Goal: Task Accomplishment & Management: Complete application form

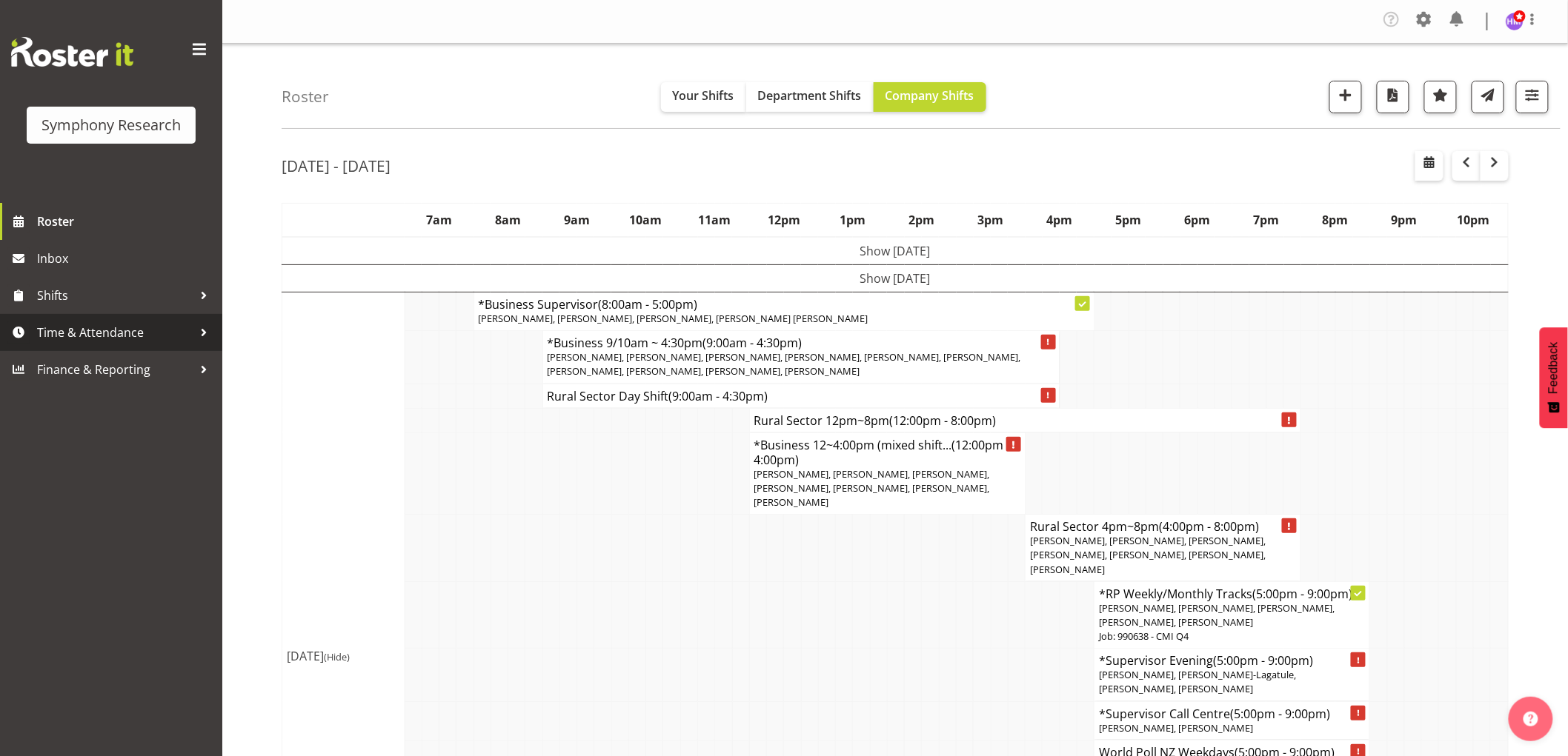
click at [114, 336] on span "Time & Attendance" at bounding box center [115, 333] width 156 height 22
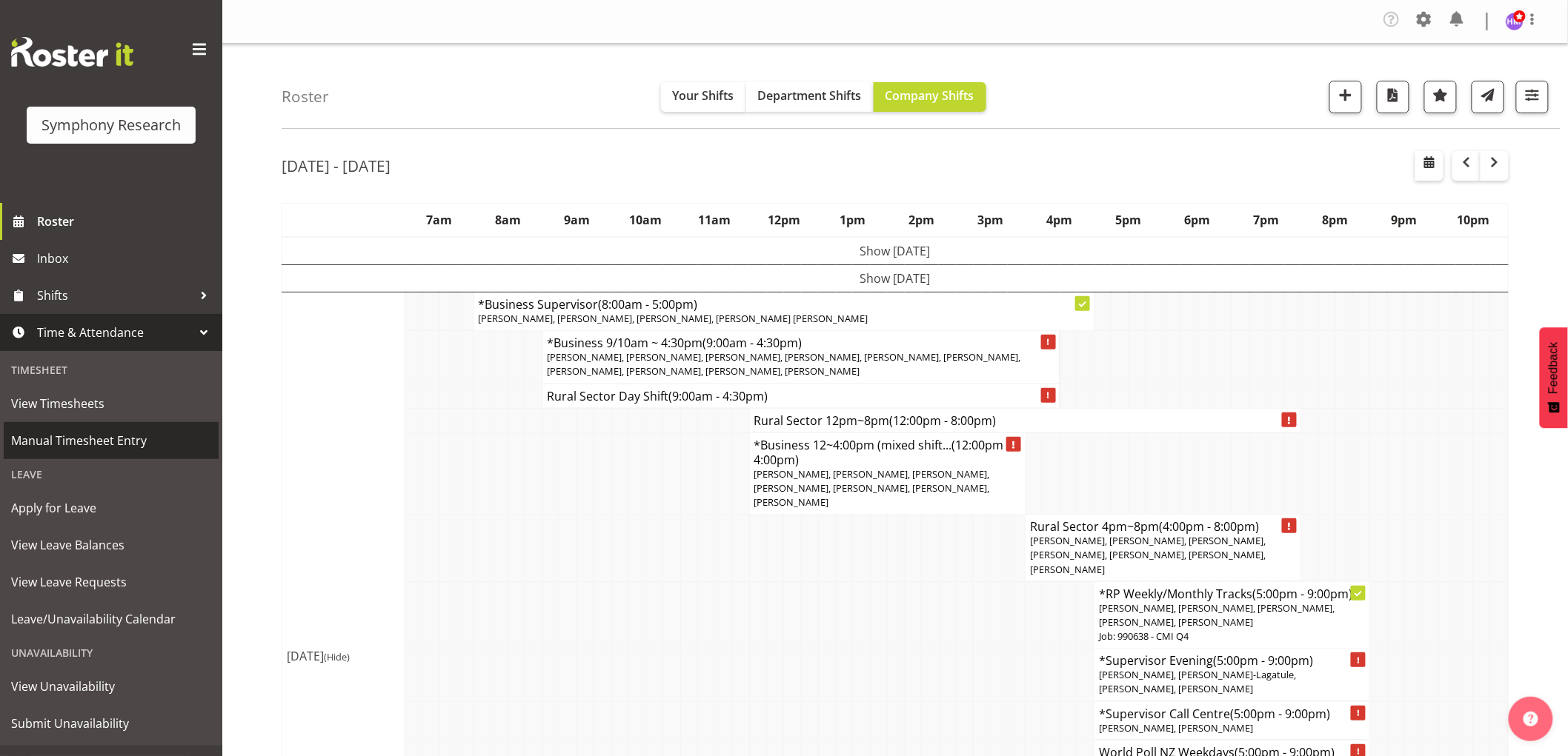
click at [159, 440] on span "Manual Timesheet Entry" at bounding box center [111, 440] width 200 height 22
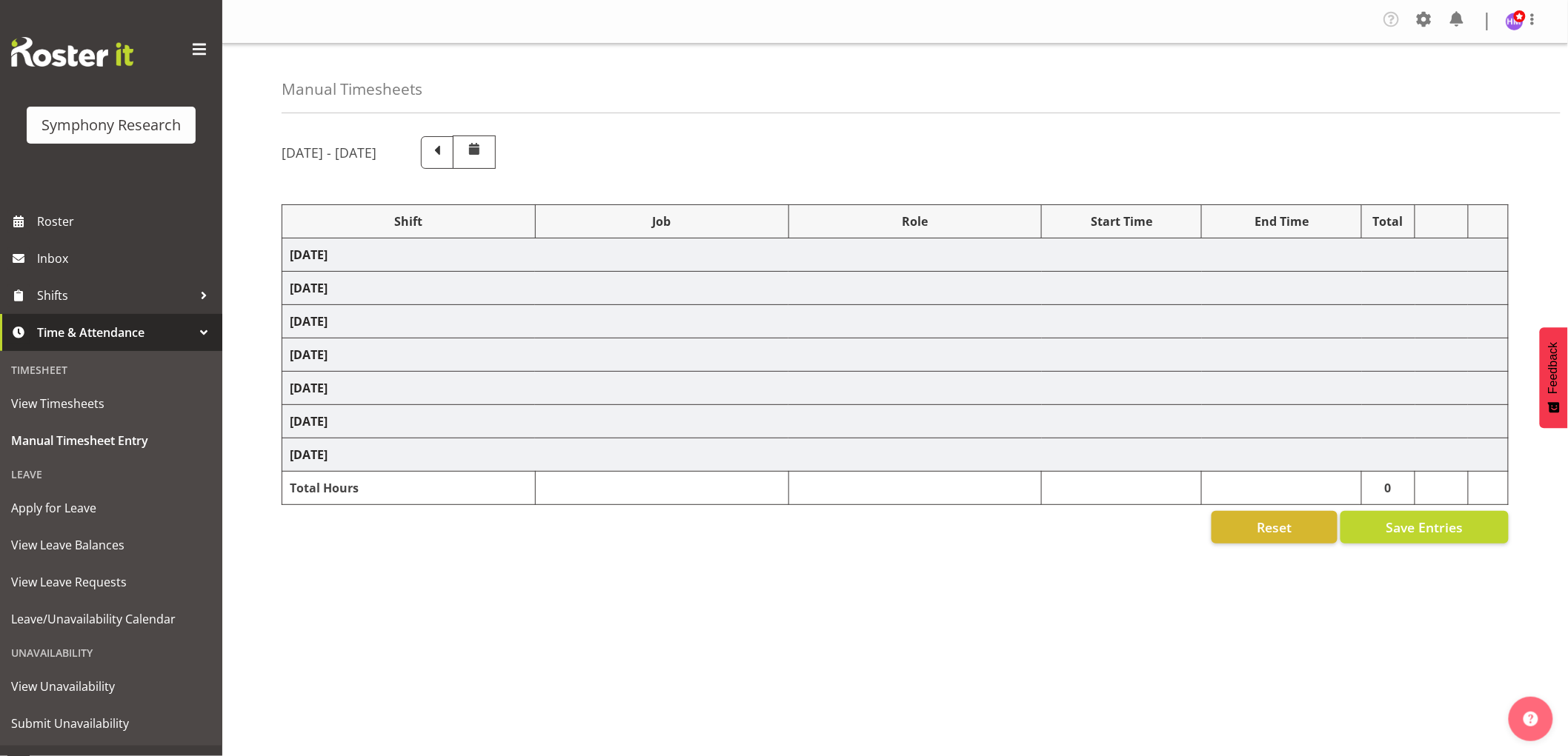
select select "1607"
select select "743"
select select "1607"
select select "10499"
select select "1607"
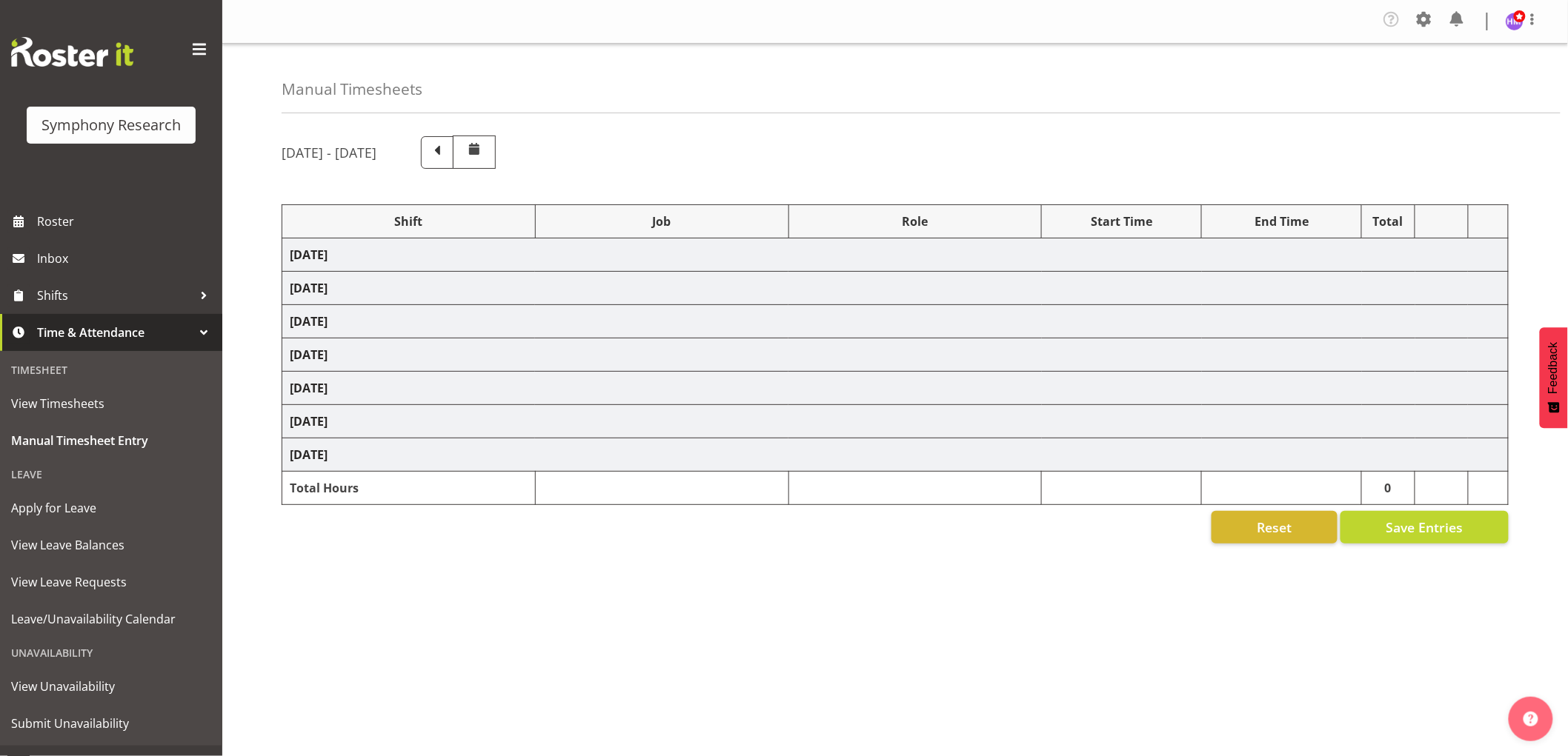
select select "10527"
select select "1607"
select select "10587"
select select "1607"
select select "2379"
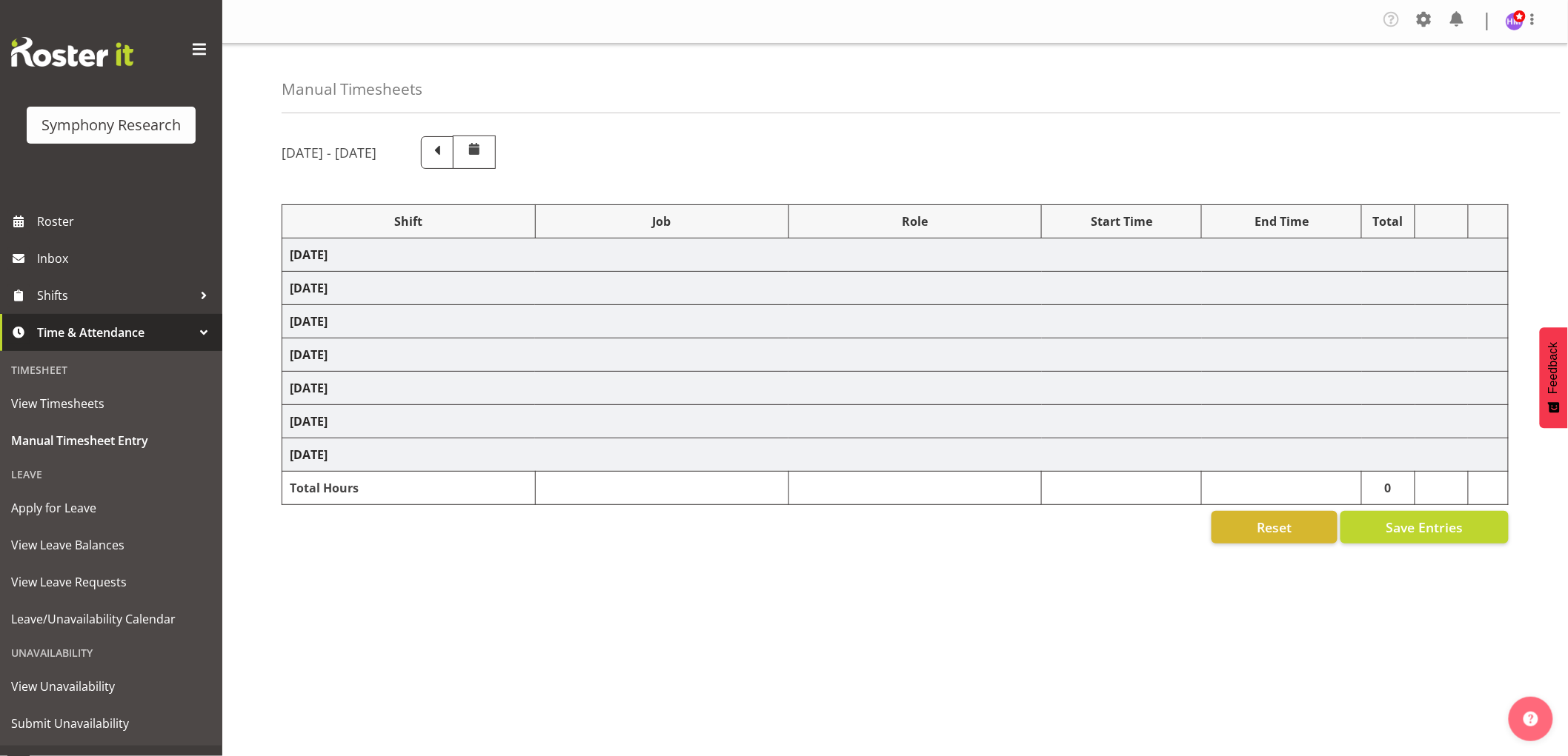
select select "1607"
select select "10587"
select select "1607"
select select "10587"
select select "1607"
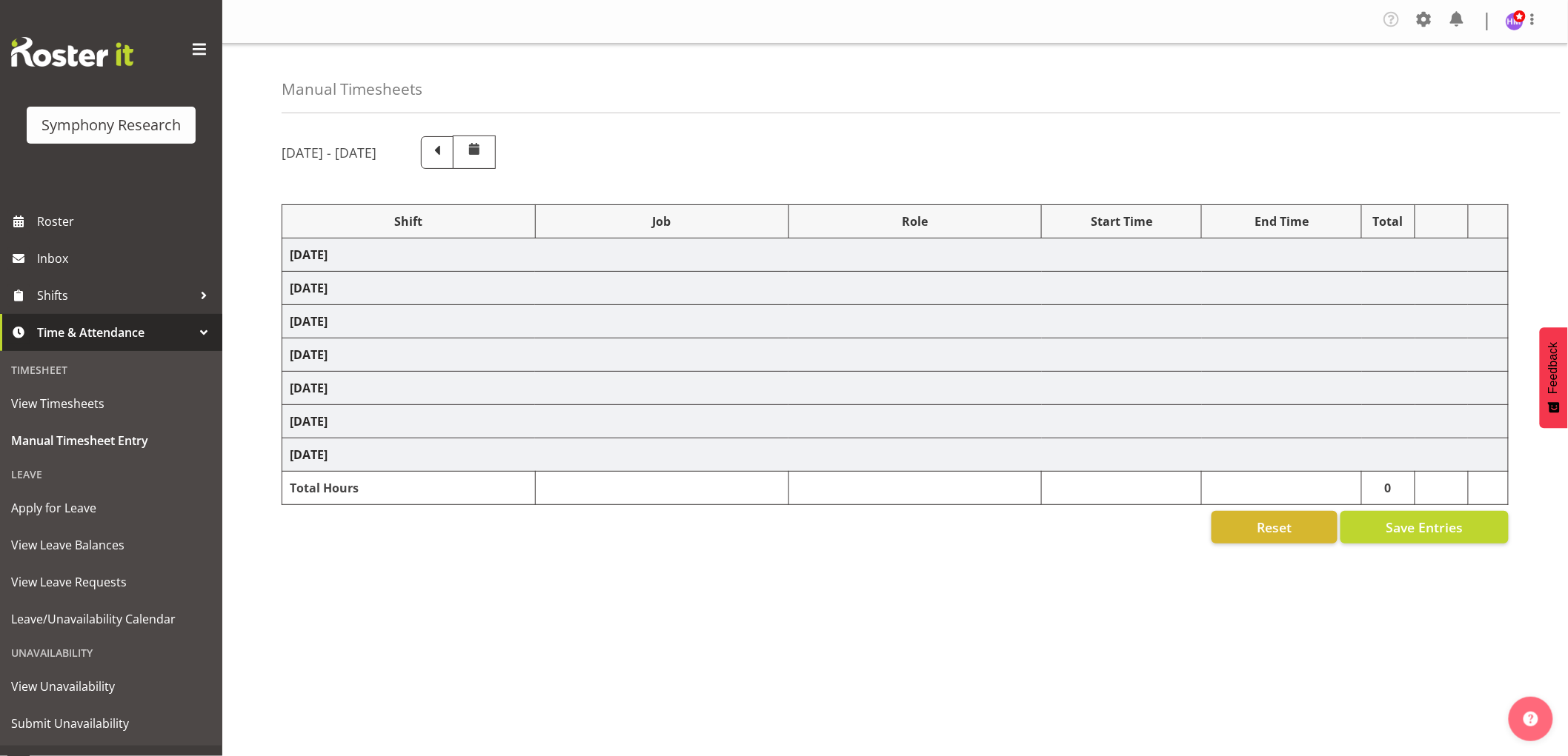
select select "743"
select select "1607"
select select "757"
select select "1607"
select select "2379"
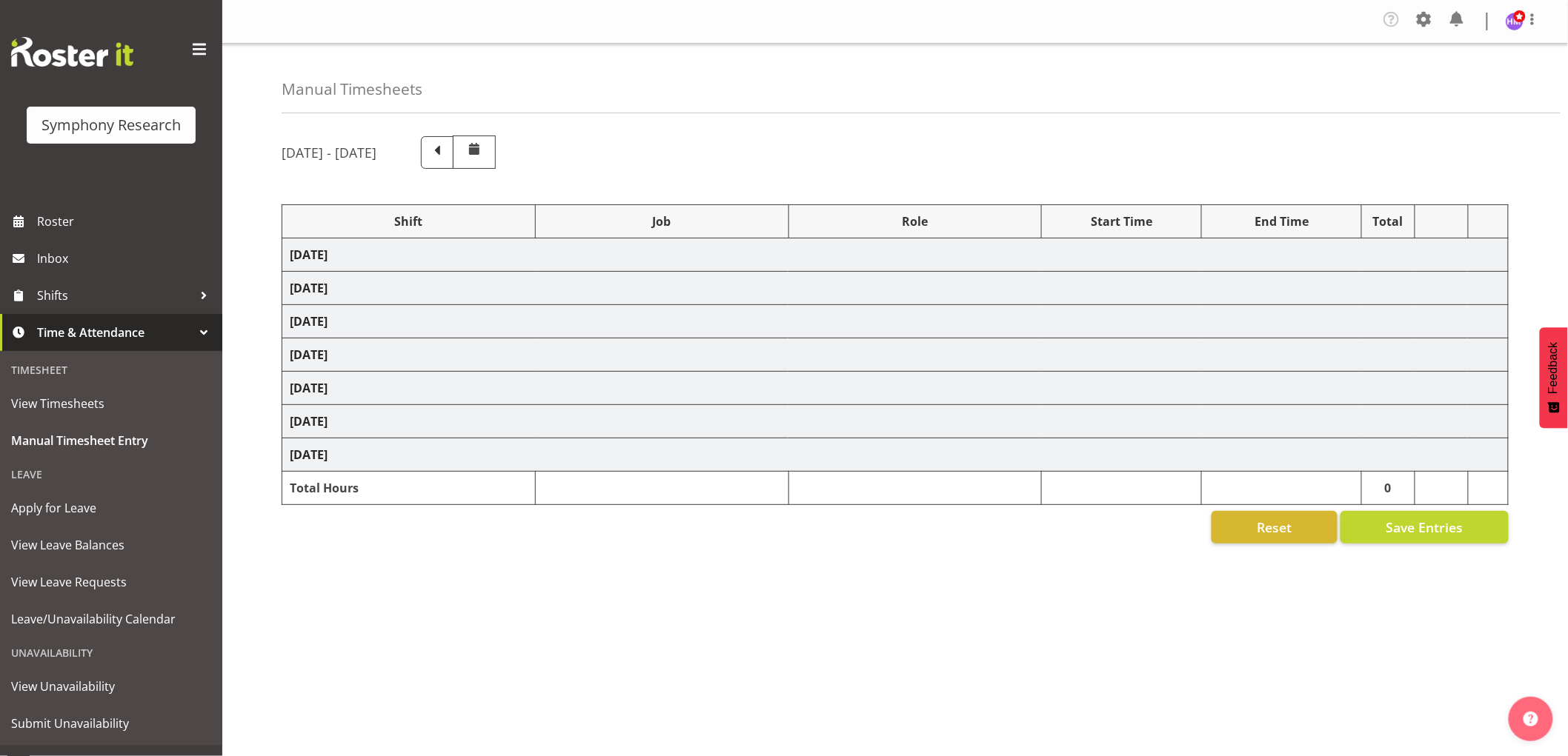
select select "1607"
select select "743"
select select "1607"
select select "10499"
select select "1607"
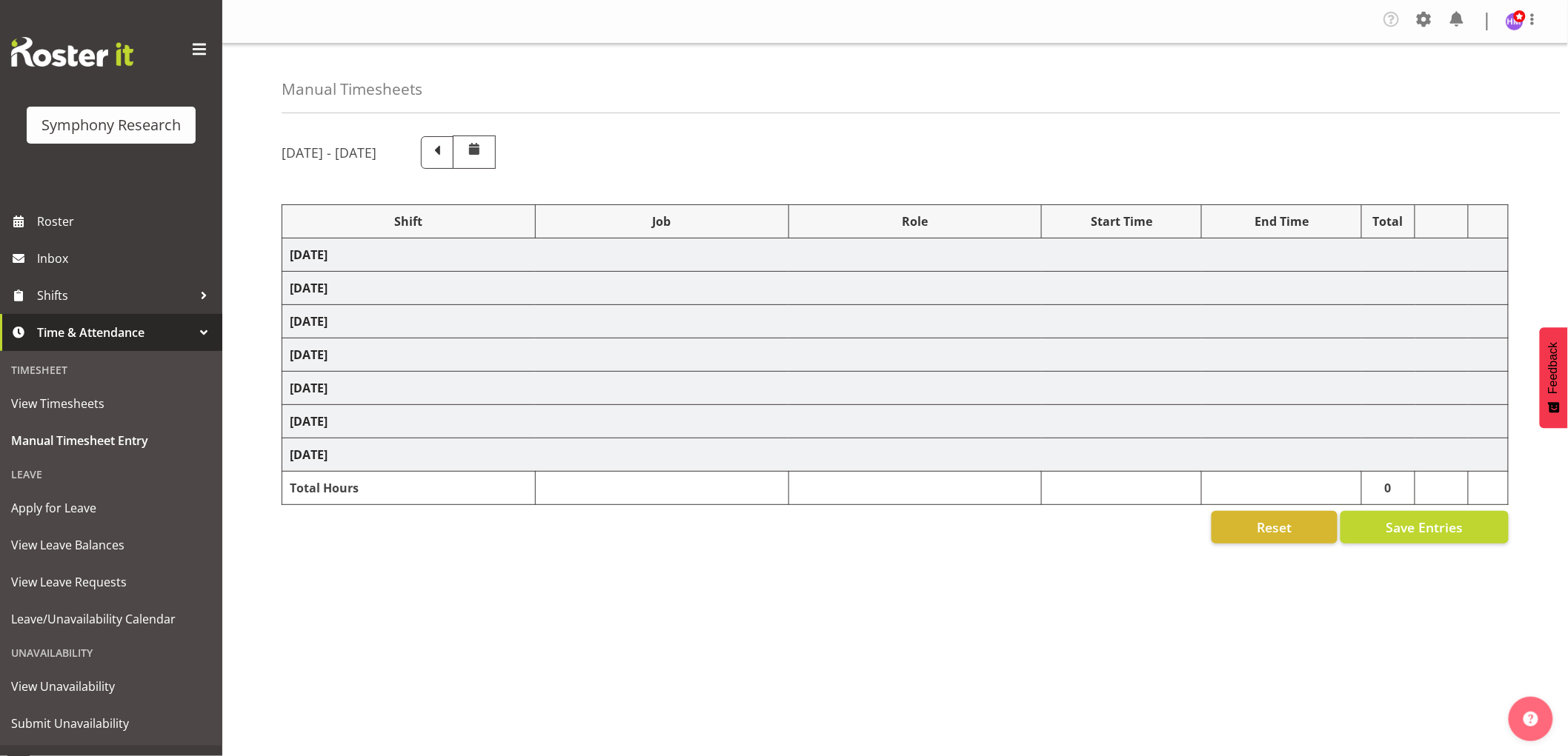
select select "10527"
select select "1607"
select select "10587"
select select "1607"
select select "10633"
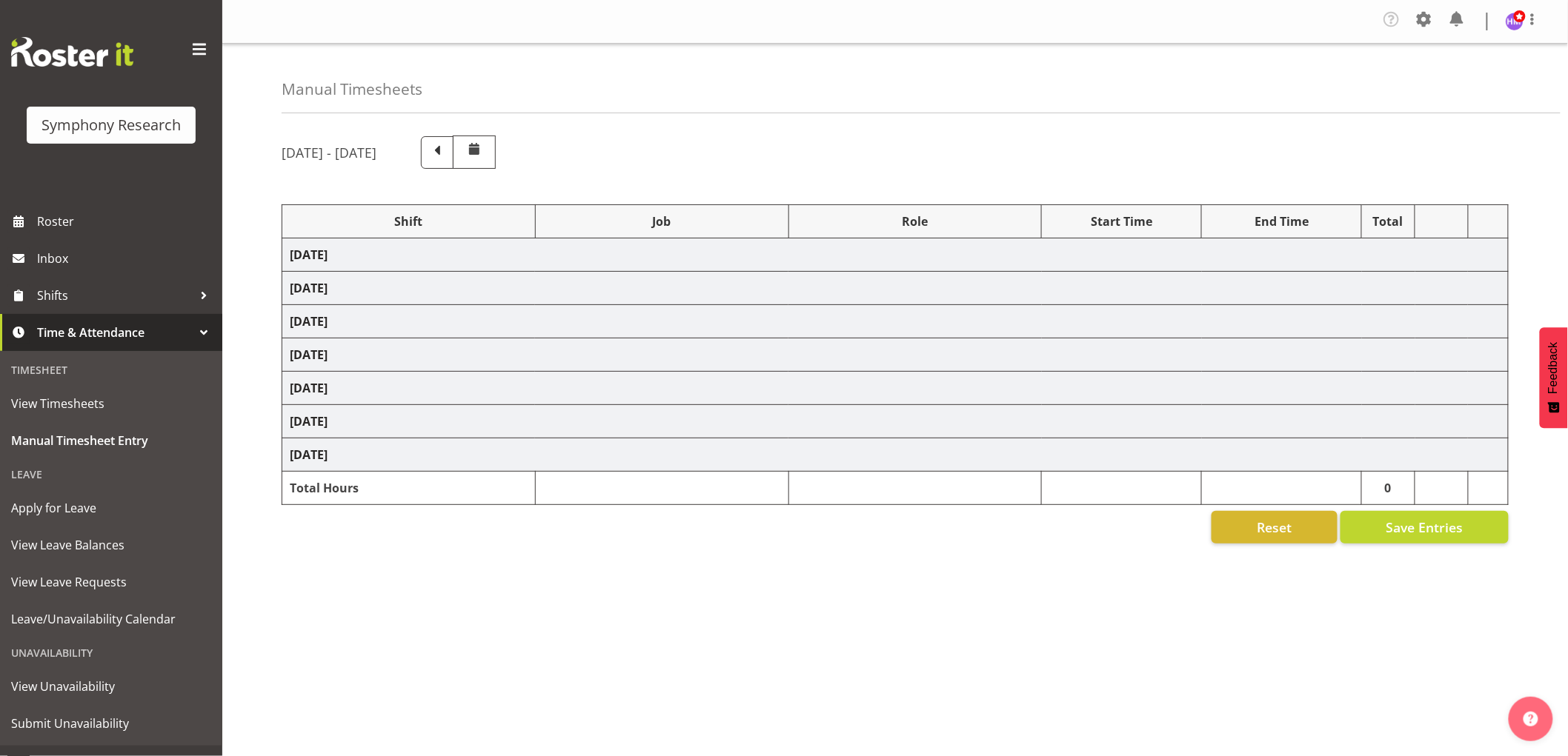
select select "1607"
select select "2379"
select select "1607"
select select "10587"
select select "1607"
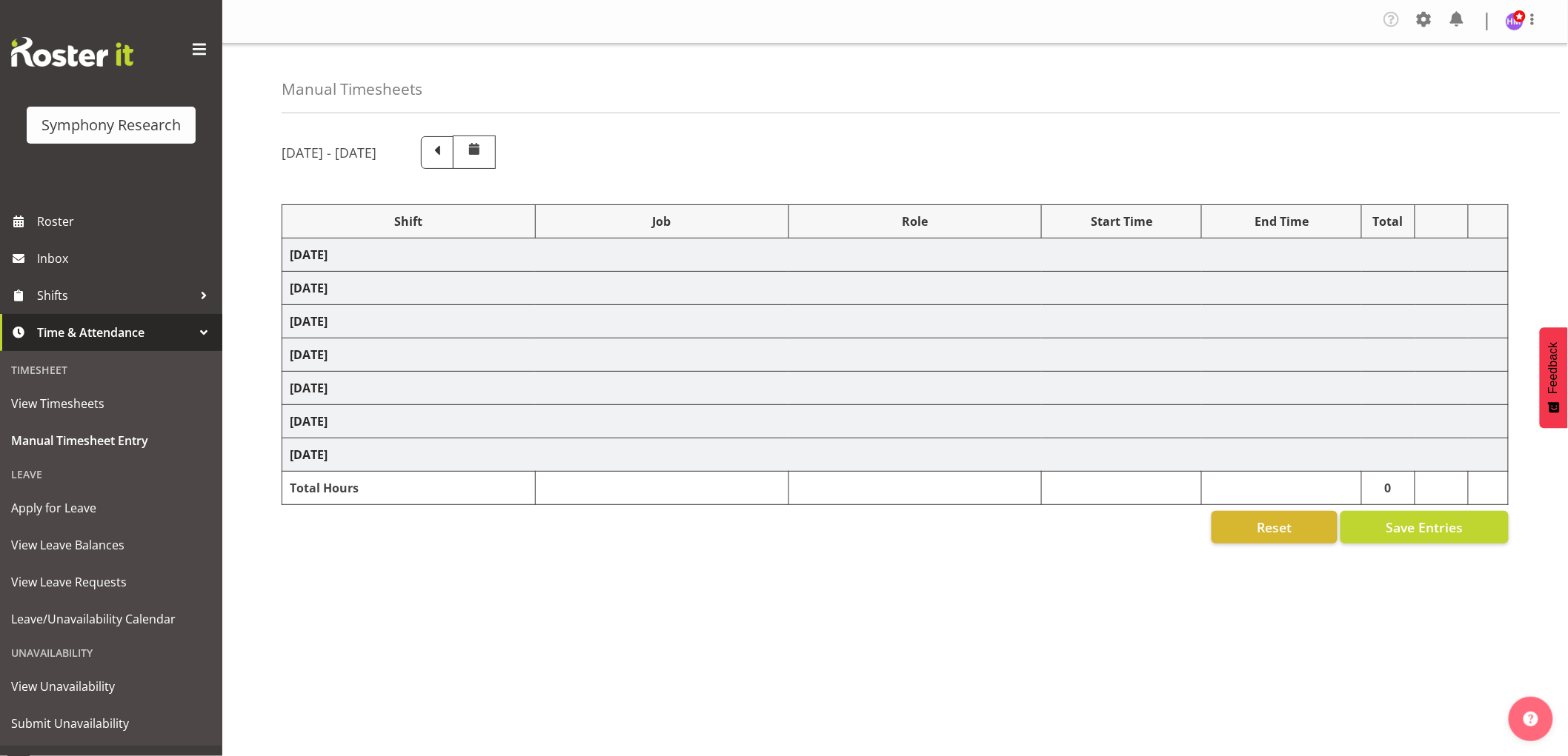
select select "10242"
select select "1607"
select select "757"
select select "67675"
select select "7759"
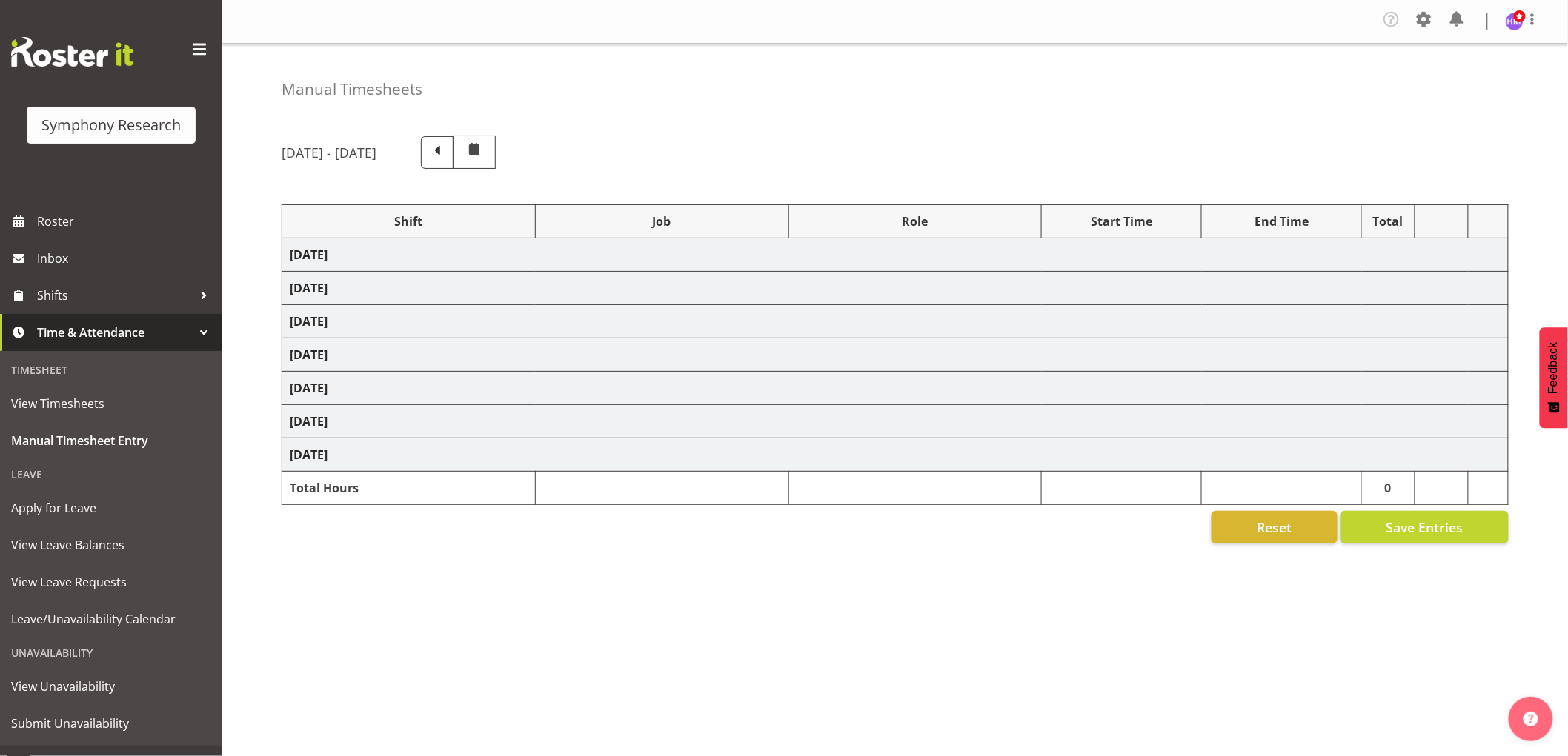
select select "47"
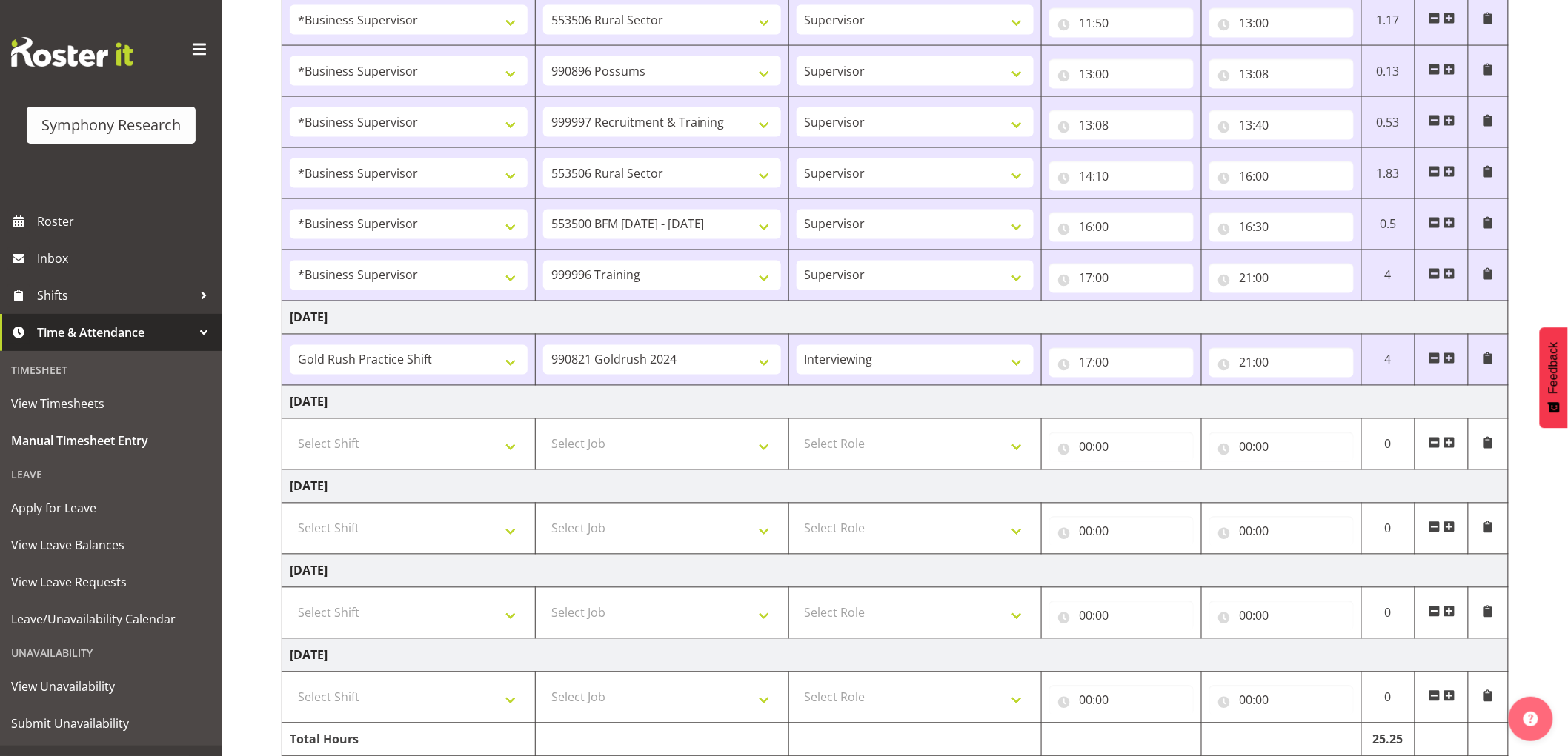
scroll to position [1041, 0]
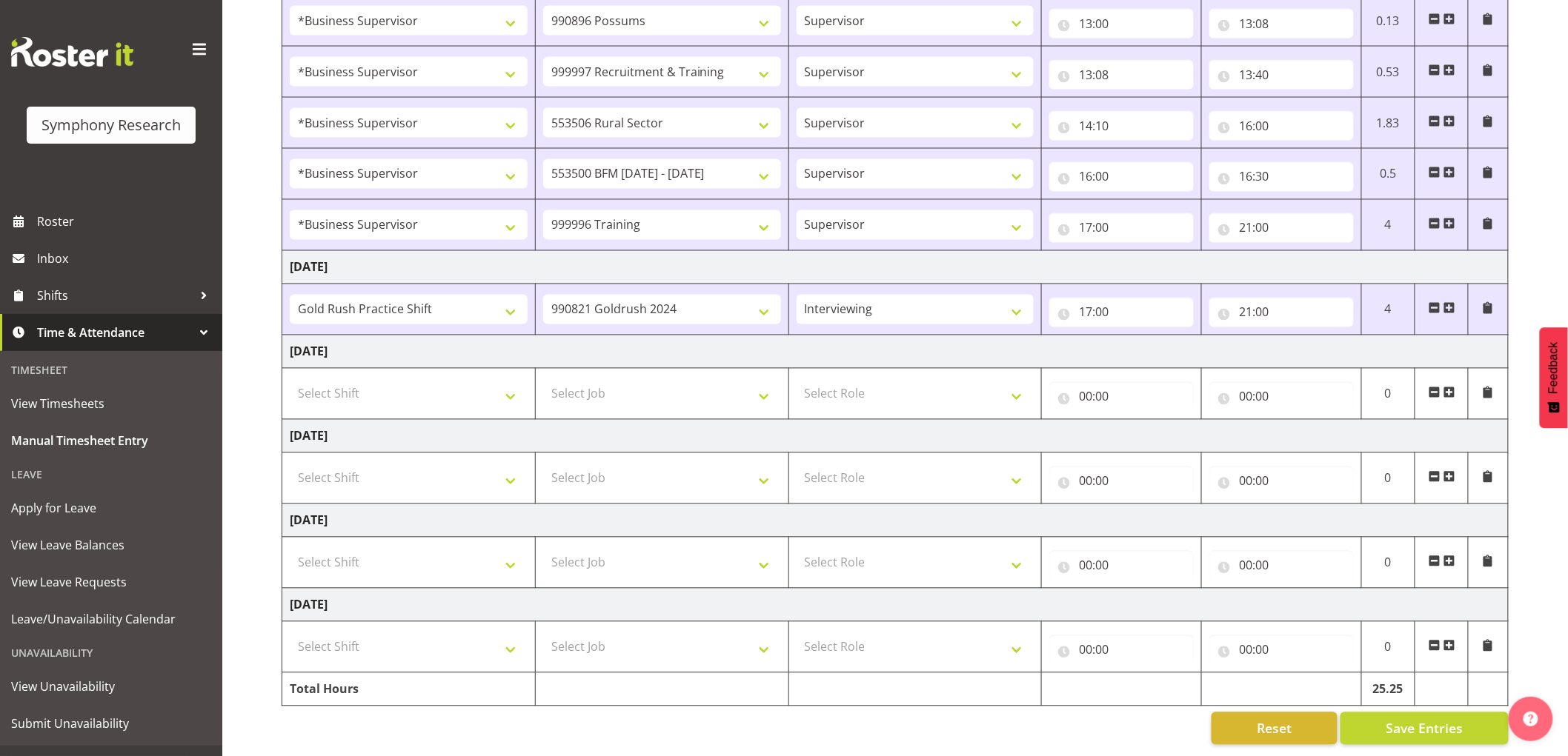
click at [1437, 302] on span at bounding box center [1435, 308] width 12 height 12
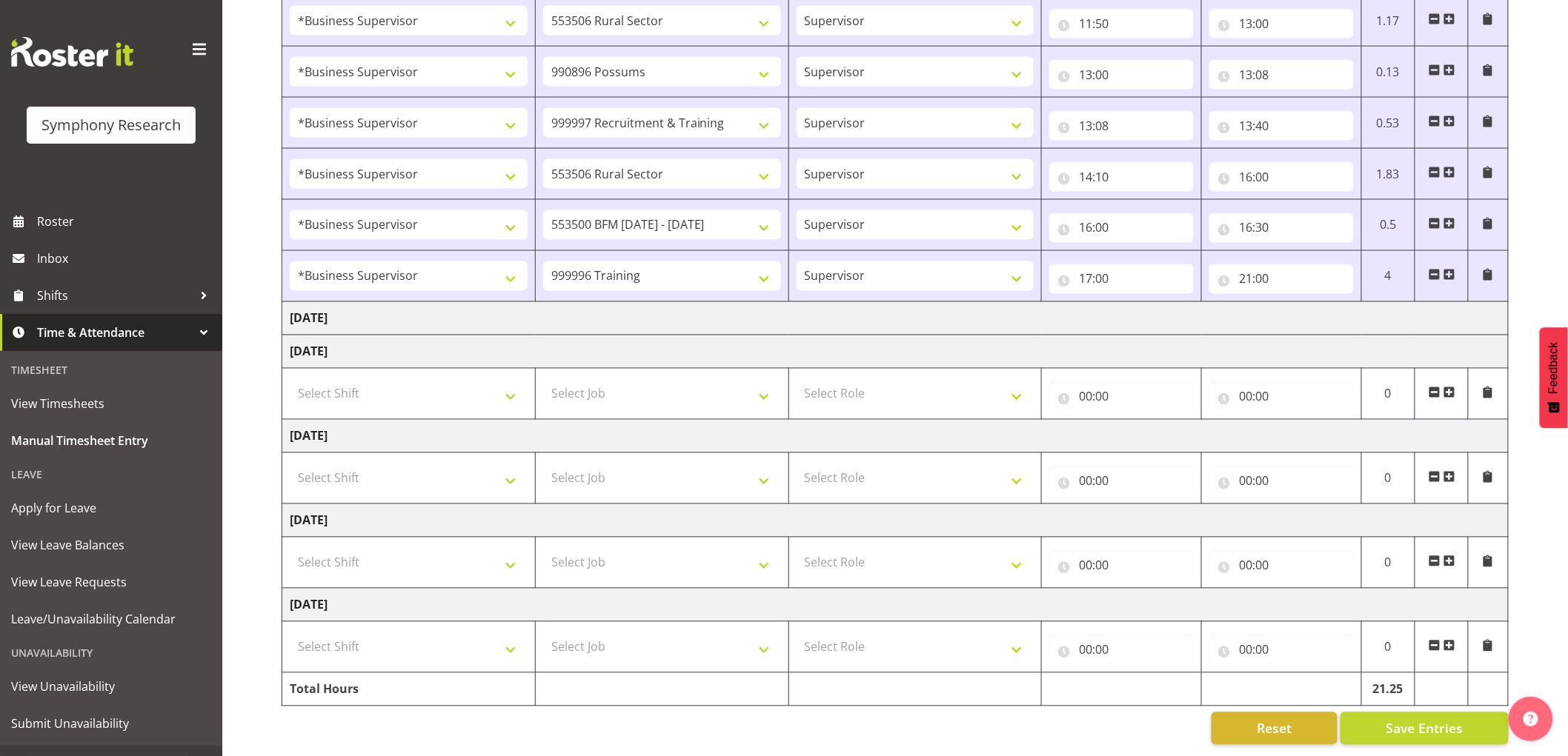
scroll to position [989, 0]
click at [1443, 721] on span "Save Entries" at bounding box center [1425, 728] width 77 height 19
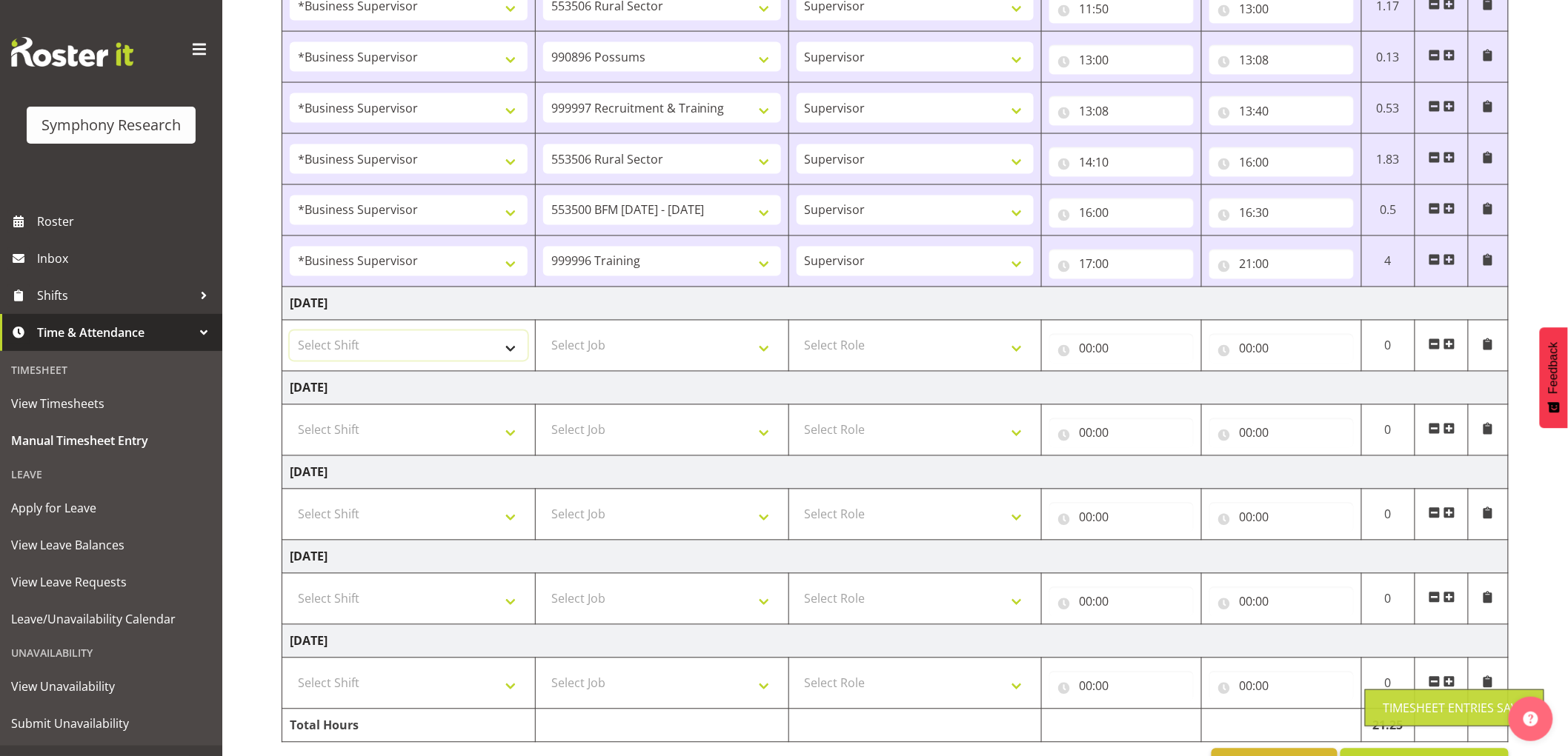
click at [369, 354] on select "Select Shift !!Weekend Residential (Roster IT Shift Label) *Business 9/10am ~ 4…" at bounding box center [408, 345] width 237 height 29
select select "1607"
click at [290, 333] on select "Select Shift !!Weekend Residential (Roster IT Shift Label) *Business 9/10am ~ 4…" at bounding box center [408, 345] width 237 height 29
click at [641, 349] on select "Select Job 550060 IF Admin 553492 World Poll Aus Wave 2 Main 2025 553493 World …" at bounding box center [662, 345] width 237 height 29
select select "2379"
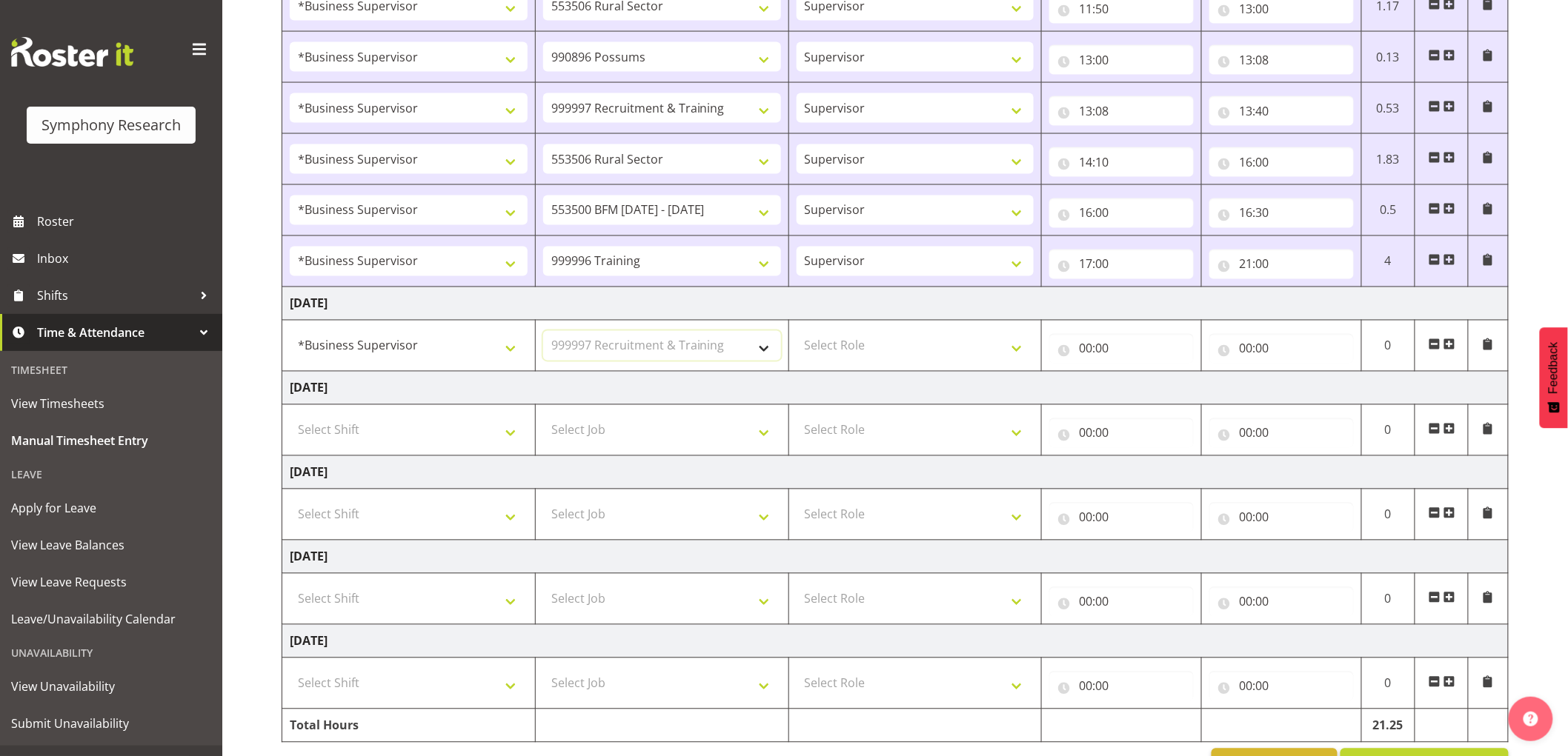
click at [543, 333] on select "Select Job 550060 IF Admin 553492 World Poll Aus Wave 2 Main 2025 553493 World …" at bounding box center [662, 345] width 237 height 29
click at [899, 359] on select "Select Role Supervisor Interviewing Briefing" at bounding box center [915, 345] width 237 height 29
select select "45"
click at [797, 333] on select "Select Role Supervisor Interviewing Briefing" at bounding box center [915, 345] width 237 height 29
click at [1088, 355] on input "00:00" at bounding box center [1122, 349] width 145 height 29
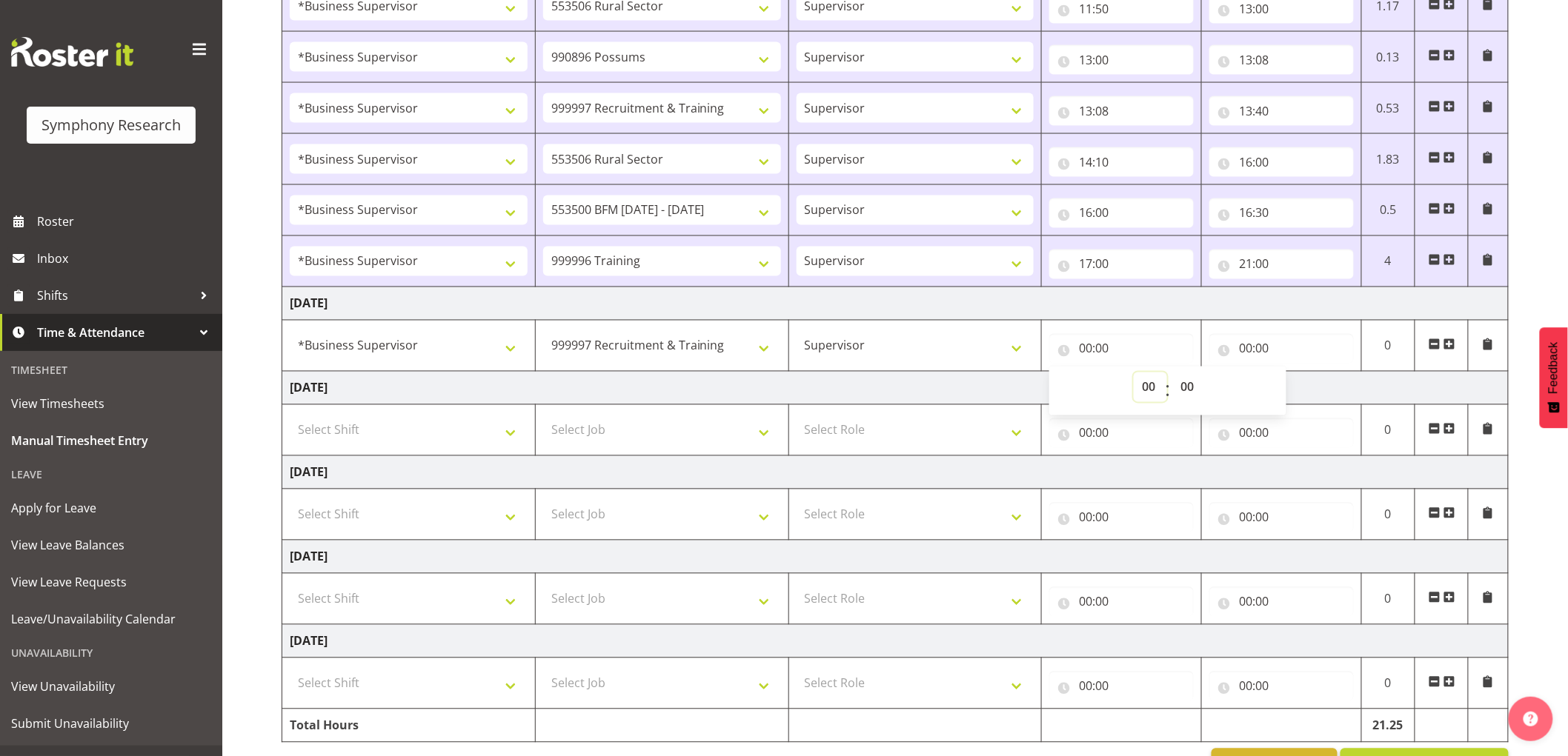
drag, startPoint x: 1145, startPoint y: 386, endPoint x: 1268, endPoint y: 438, distance: 133.5
click at [1155, 386] on select "00 01 02 03 04 05 06 07 08 09 10 11 12 13 14 15 16 17 18 19 20 21 22 23" at bounding box center [1150, 387] width 34 height 29
select select "9"
click at [1133, 374] on select "00 01 02 03 04 05 06 07 08 09 10 11 12 13 14 15 16 17 18 19 20 21 22 23" at bounding box center [1150, 387] width 34 height 29
type input "09:00"
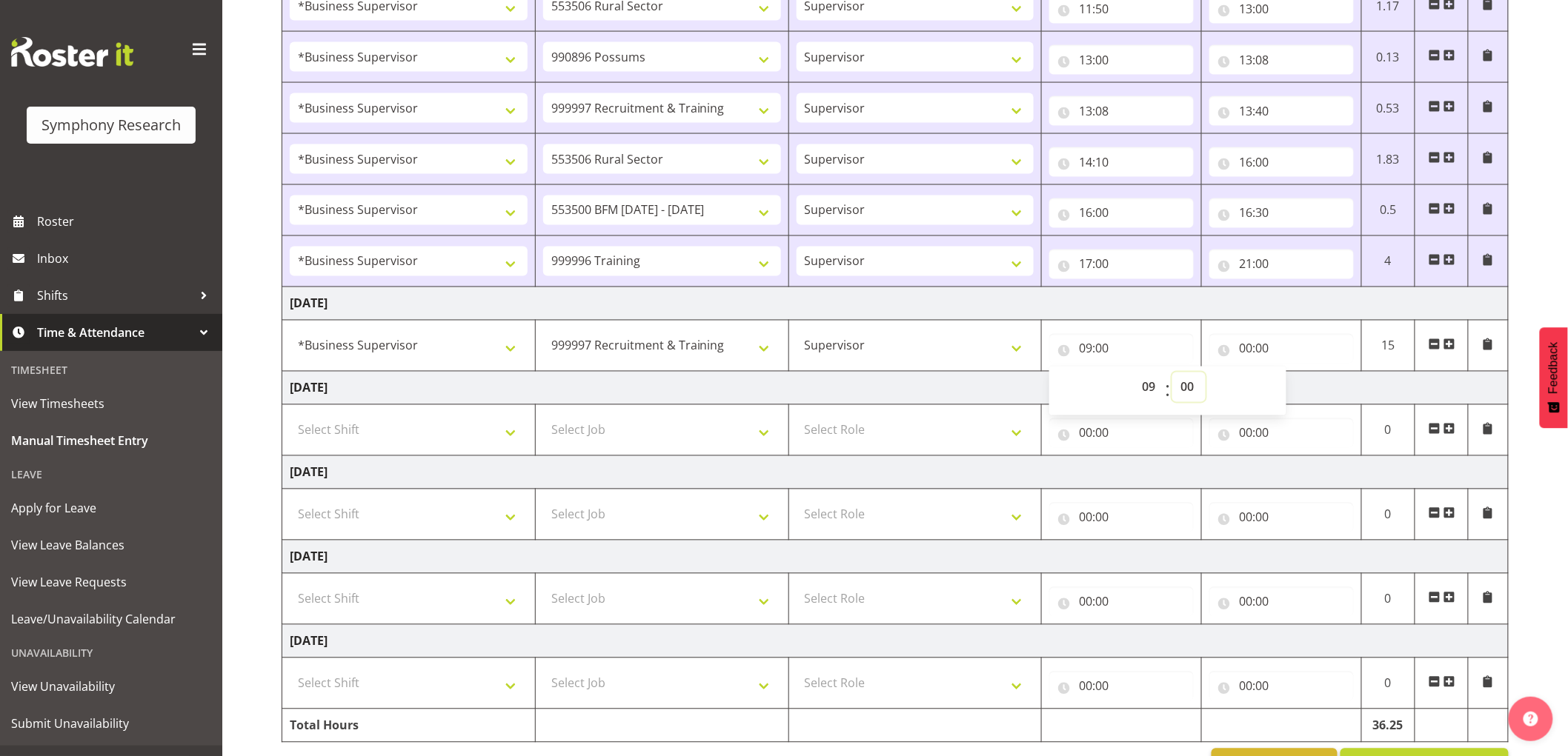
drag, startPoint x: 1190, startPoint y: 396, endPoint x: 1204, endPoint y: 410, distance: 19.8
click at [1194, 397] on select "00 01 02 03 04 05 06 07 08 09 10 11 12 13 14 15 16 17 18 19 20 21 22 23 24 25 2…" at bounding box center [1189, 387] width 34 height 29
select select "50"
click at [1172, 374] on select "00 01 02 03 04 05 06 07 08 09 10 11 12 13 14 15 16 17 18 19 20 21 22 23 24 25 2…" at bounding box center [1189, 387] width 34 height 29
type input "09:50"
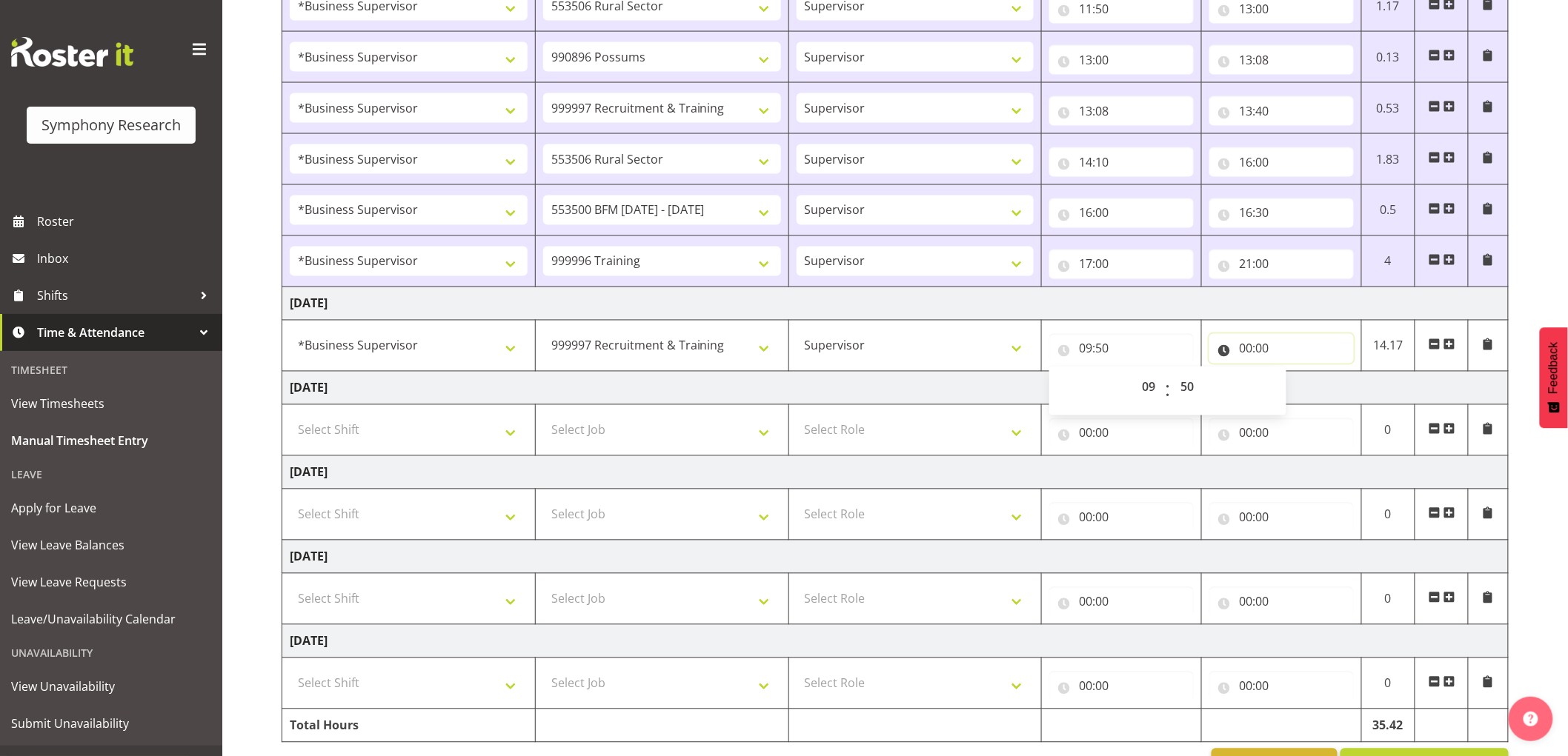
drag, startPoint x: 1250, startPoint y: 351, endPoint x: 1283, endPoint y: 379, distance: 43.3
click at [1251, 351] on input "00:00" at bounding box center [1282, 349] width 145 height 29
click at [1309, 389] on select "00 01 02 03 04 05 06 07 08 09 10 11 12 13 14 15 16 17 18 19 20 21 22 23" at bounding box center [1310, 387] width 34 height 29
select select "10"
click at [1293, 374] on select "00 01 02 03 04 05 06 07 08 09 10 11 12 13 14 15 16 17 18 19 20 21 22 23" at bounding box center [1310, 387] width 34 height 29
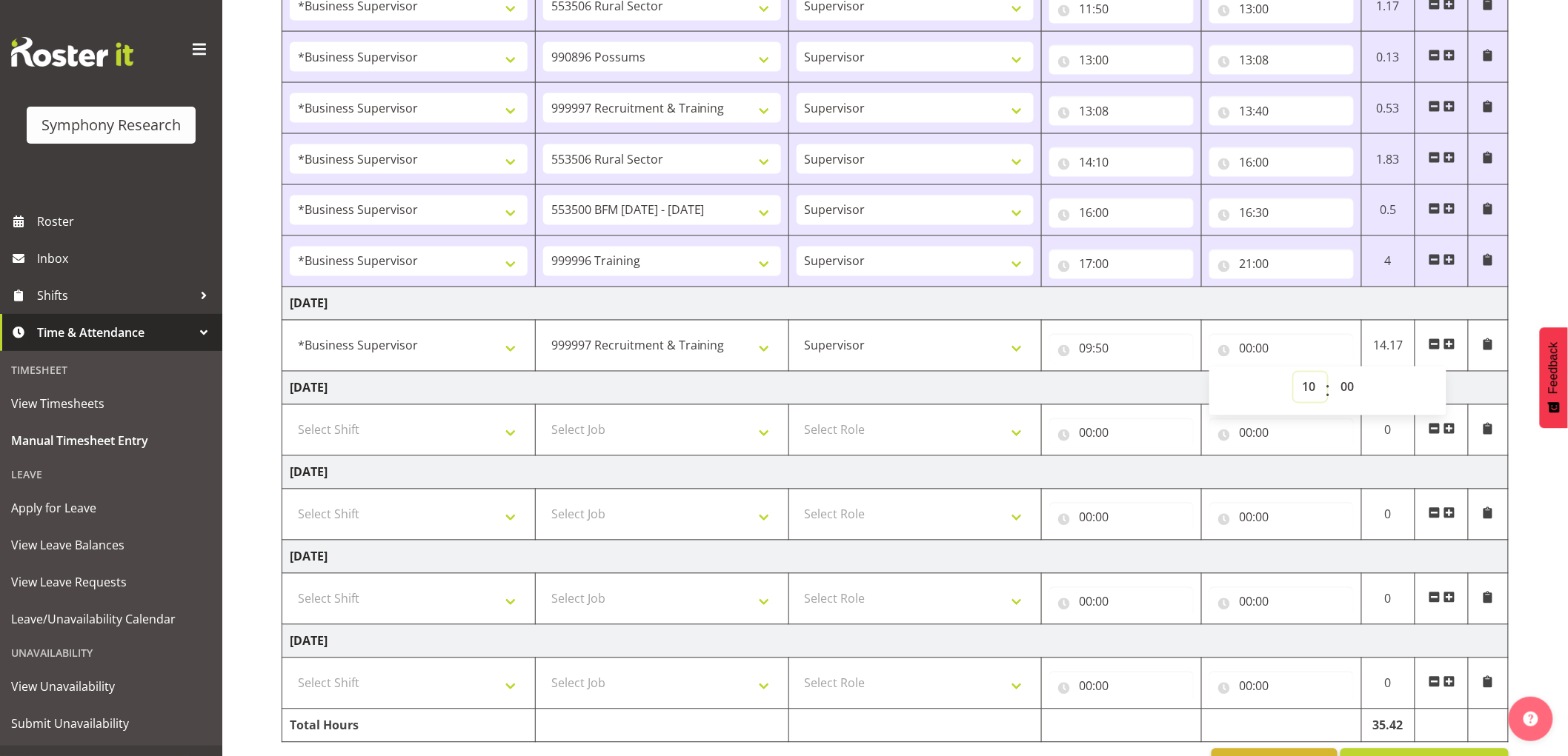
type input "10:00"
click at [1336, 388] on select "00 01 02 03 04 05 06 07 08 09 10 11 12 13 14 15 16 17 18 19 20 21 22 23 24 25 2…" at bounding box center [1349, 387] width 34 height 29
select select "30"
click at [1332, 374] on select "00 01 02 03 04 05 06 07 08 09 10 11 12 13 14 15 16 17 18 19 20 21 22 23 24 25 2…" at bounding box center [1349, 387] width 34 height 29
type input "10:30"
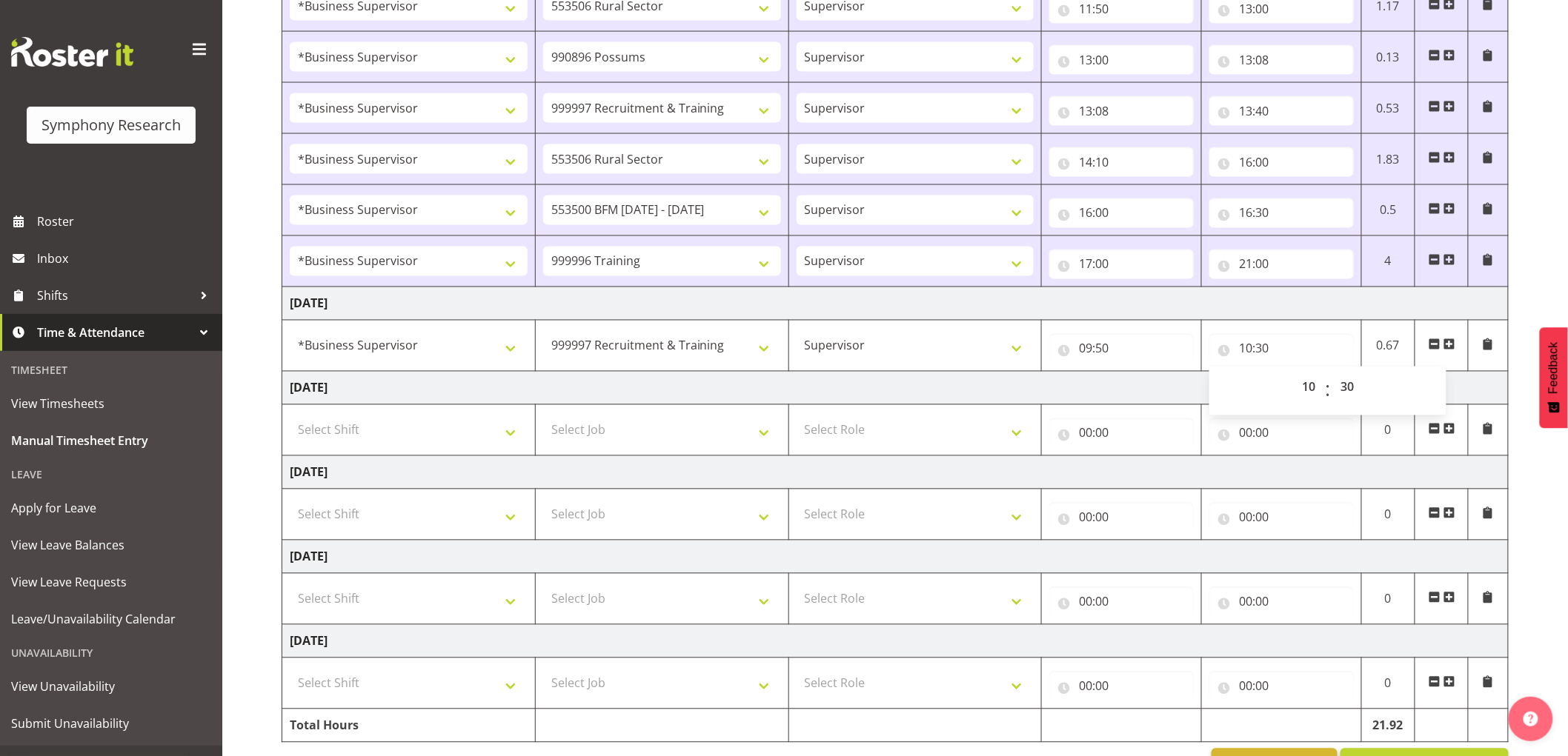
click at [1454, 346] on span at bounding box center [1449, 344] width 12 height 12
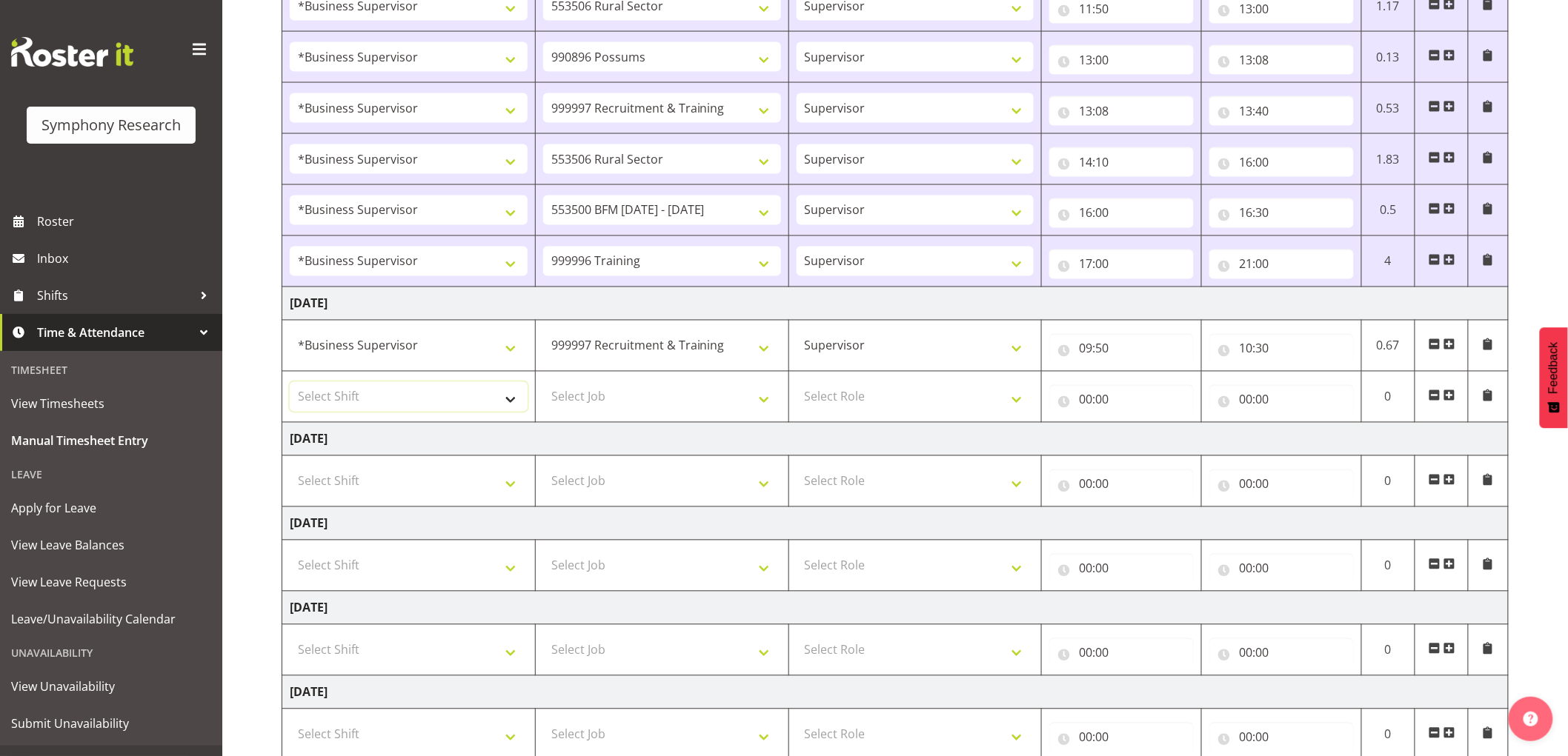
click at [330, 384] on select "Select Shift !!Weekend Residential (Roster IT Shift Label) *Business 9/10am ~ 4…" at bounding box center [408, 397] width 237 height 29
select select "1607"
click at [290, 385] on select "Select Shift !!Weekend Residential (Roster IT Shift Label) *Business 9/10am ~ 4…" at bounding box center [408, 397] width 237 height 29
drag, startPoint x: 685, startPoint y: 423, endPoint x: 692, endPoint y: 395, distance: 28.9
click at [686, 412] on td "Select Job 550060 IF Admin 553492 World Poll Aus Wave 2 Main 2025 553493 World …" at bounding box center [661, 397] width 253 height 51
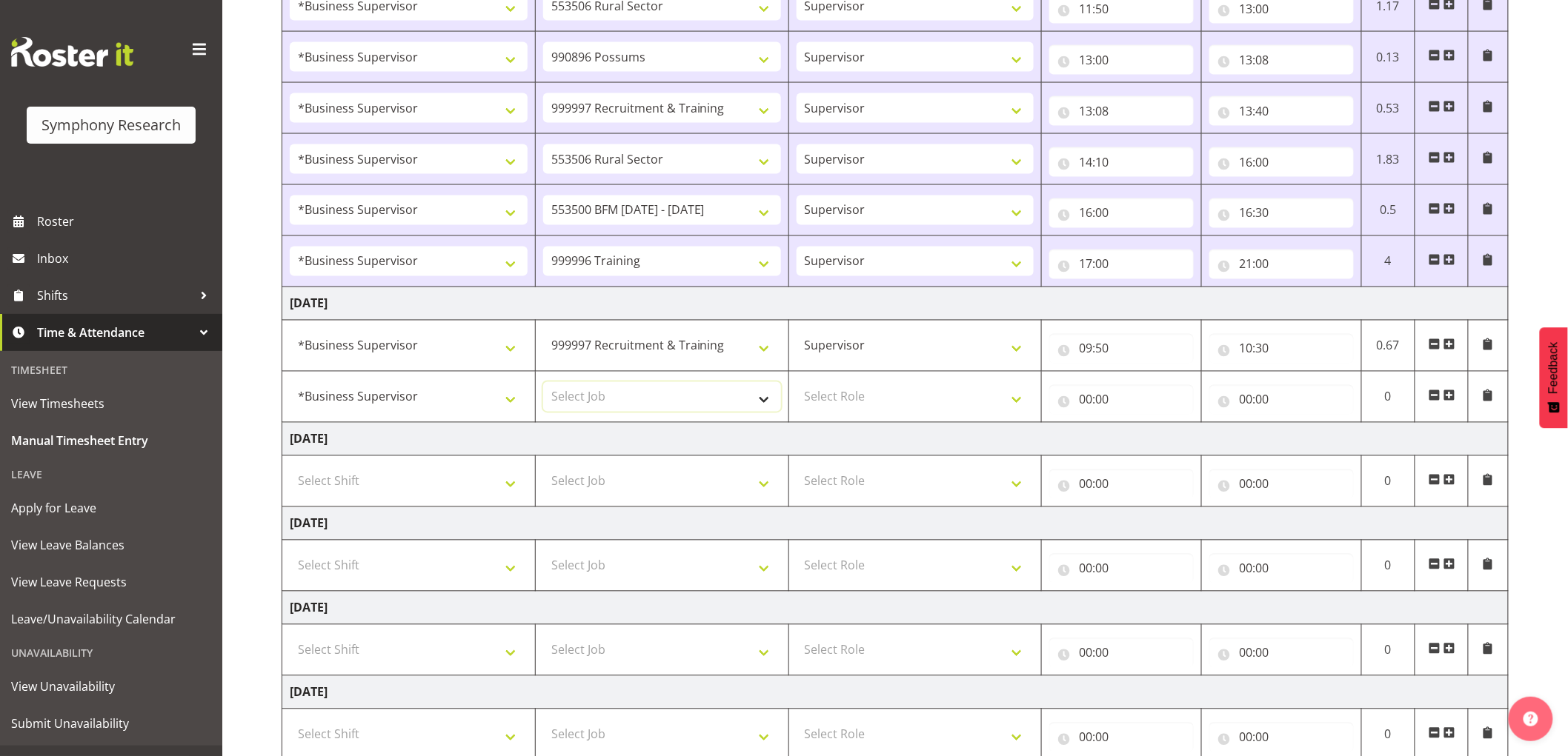
click at [692, 395] on select "Select Job 550060 IF Admin 553492 World Poll Aus Wave 2 Main 2025 553493 World …" at bounding box center [662, 397] width 237 height 29
select select "10587"
click at [543, 385] on select "Select Job 550060 IF Admin 553492 World Poll Aus Wave 2 Main 2025 553493 World …" at bounding box center [662, 397] width 237 height 29
click at [885, 410] on select "Select Role Supervisor Interviewing Briefing" at bounding box center [915, 397] width 237 height 29
select select "45"
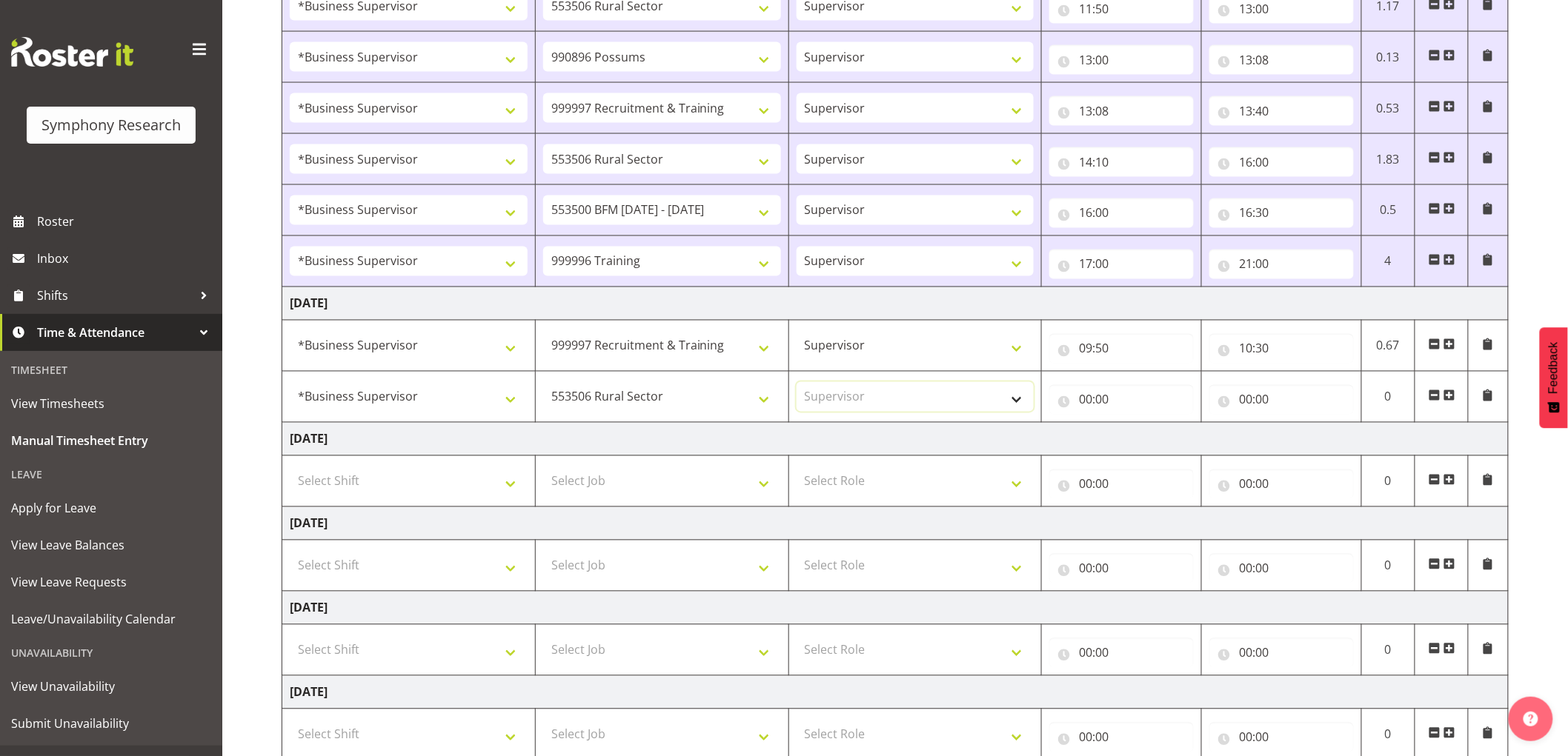
click at [797, 385] on select "Select Role Supervisor Interviewing Briefing" at bounding box center [915, 397] width 237 height 29
drag, startPoint x: 1088, startPoint y: 404, endPoint x: 1117, endPoint y: 413, distance: 30.4
click at [1090, 404] on input "00:00" at bounding box center [1122, 400] width 145 height 29
drag, startPoint x: 1153, startPoint y: 437, endPoint x: 1216, endPoint y: 476, distance: 74.1
click at [1160, 434] on select "00 01 02 03 04 05 06 07 08 09 10 11 12 13 14 15 16 17 18 19 20 21 22 23" at bounding box center [1150, 438] width 34 height 29
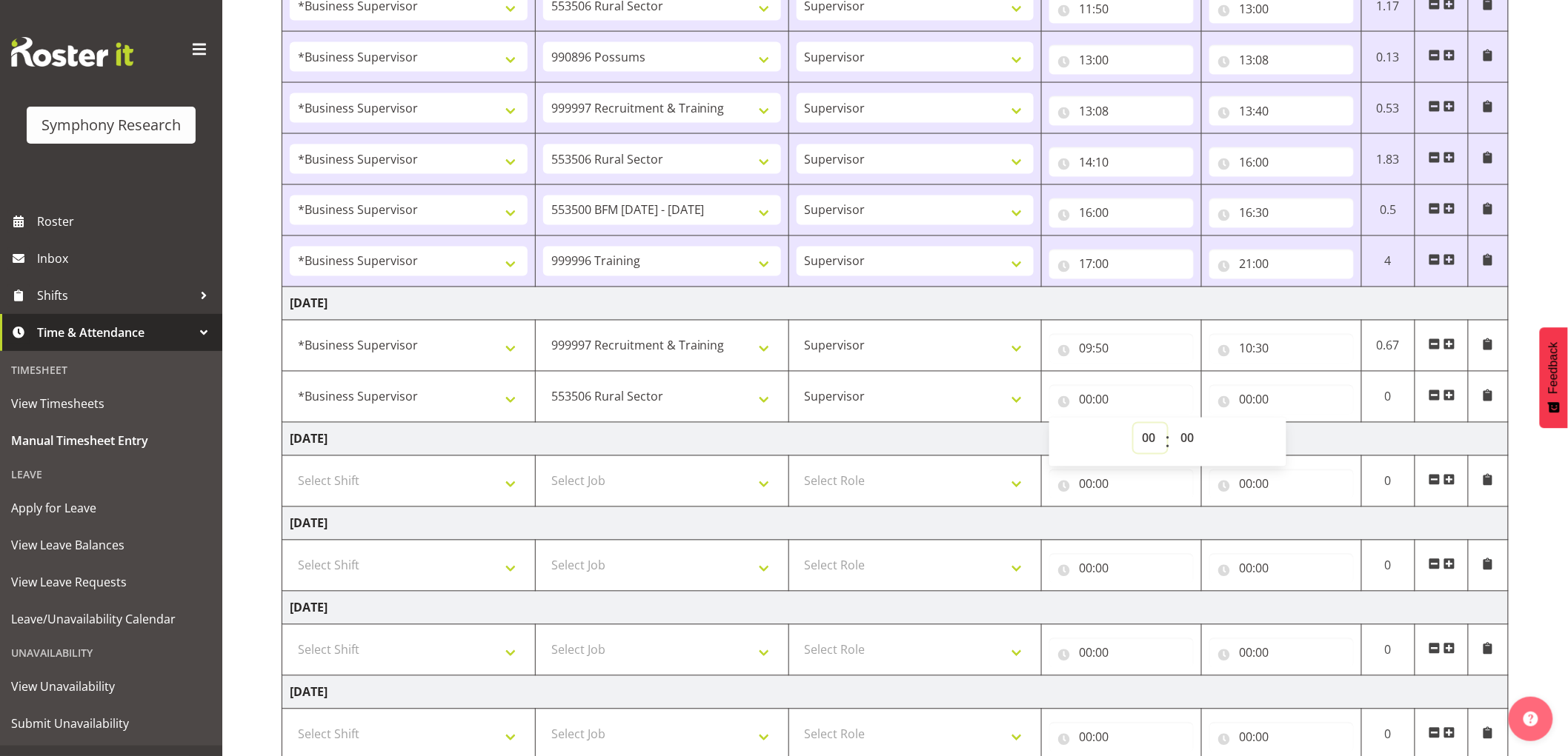
select select "10"
click at [1133, 426] on select "00 01 02 03 04 05 06 07 08 09 10 11 12 13 14 15 16 17 18 19 20 21 22 23" at bounding box center [1150, 438] width 34 height 29
type input "10:00"
click at [1198, 454] on select "00 01 02 03 04 05 06 07 08 09 10 11 12 13 14 15 16 17 18 19 20 21 22 23 24 25 2…" at bounding box center [1189, 438] width 34 height 29
select select "30"
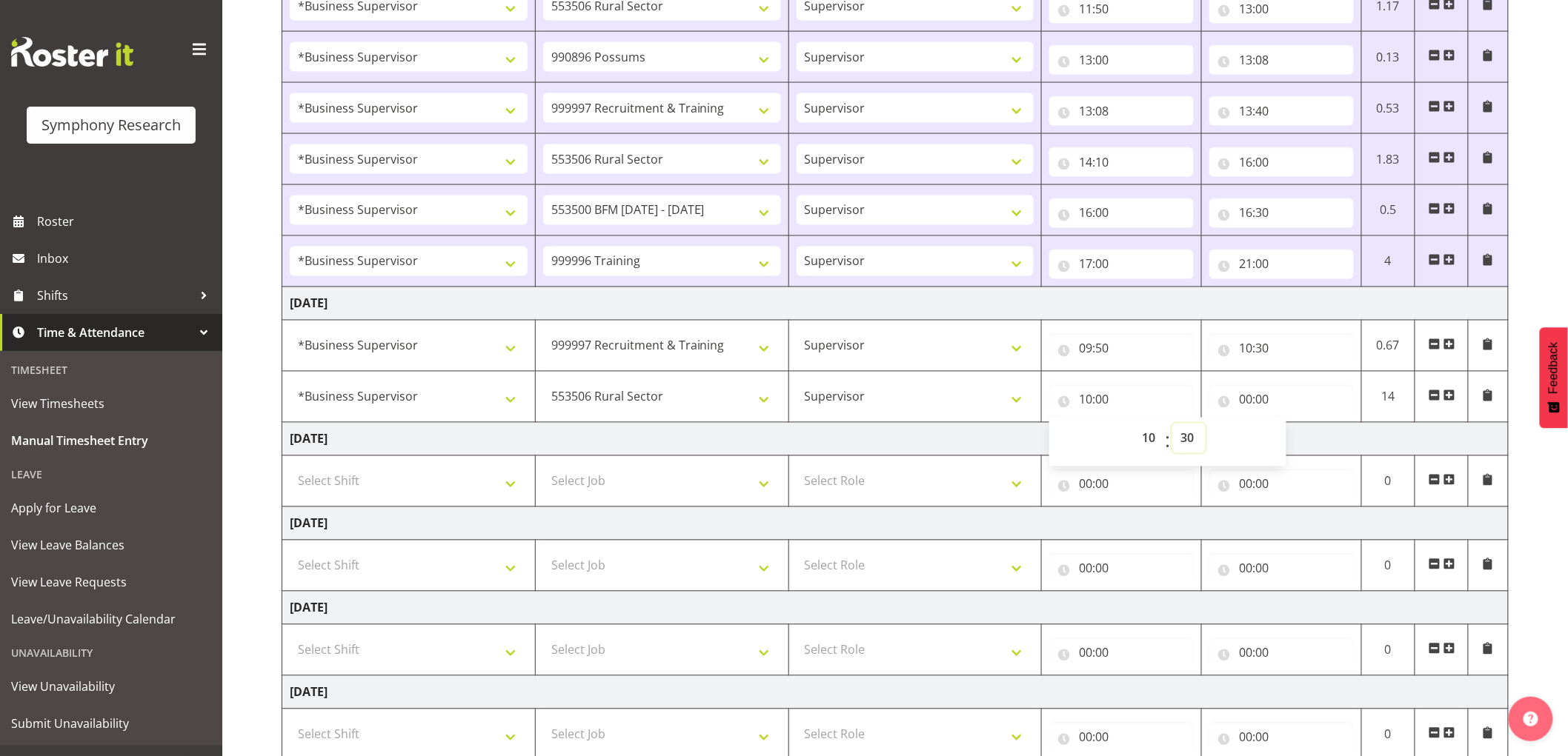
click at [1172, 426] on select "00 01 02 03 04 05 06 07 08 09 10 11 12 13 14 15 16 17 18 19 20 21 22 23 24 25 2…" at bounding box center [1189, 438] width 34 height 29
type input "10:30"
drag, startPoint x: 1238, startPoint y: 396, endPoint x: 1298, endPoint y: 437, distance: 72.7
click at [1240, 396] on input "00:00" at bounding box center [1282, 400] width 145 height 29
drag, startPoint x: 1312, startPoint y: 438, endPoint x: 1318, endPoint y: 542, distance: 104.2
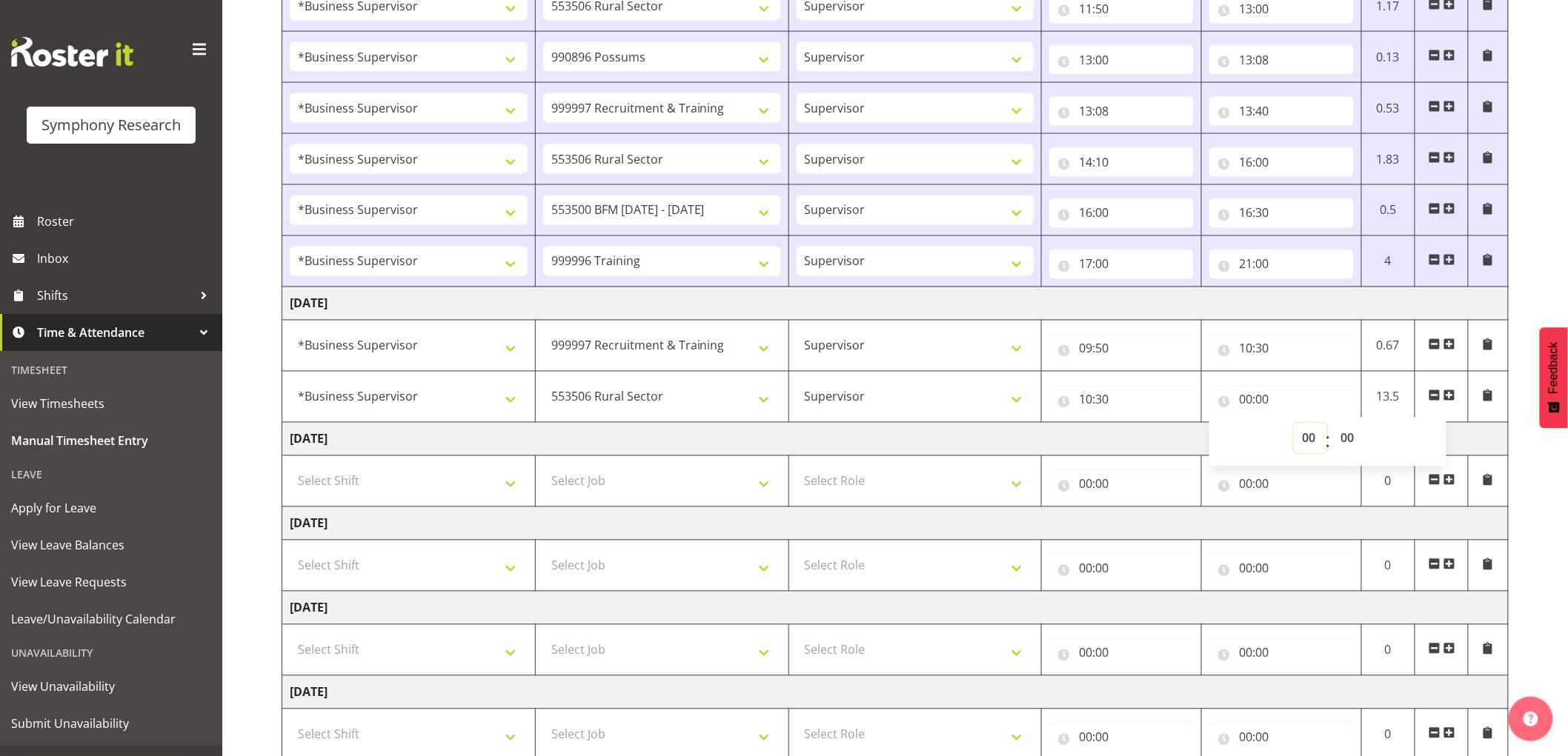
click at [1313, 437] on select "00 01 02 03 04 05 06 07 08 09 10 11 12 13 14 15 16 17 18 19 20 21 22 23" at bounding box center [1310, 438] width 34 height 29
select select "12"
click at [1293, 426] on select "00 01 02 03 04 05 06 07 08 09 10 11 12 13 14 15 16 17 18 19 20 21 22 23" at bounding box center [1310, 438] width 34 height 29
type input "12:00"
click at [1342, 449] on select "00 01 02 03 04 05 06 07 08 09 10 11 12 13 14 15 16 17 18 19 20 21 22 23 24 25 2…" at bounding box center [1349, 438] width 34 height 29
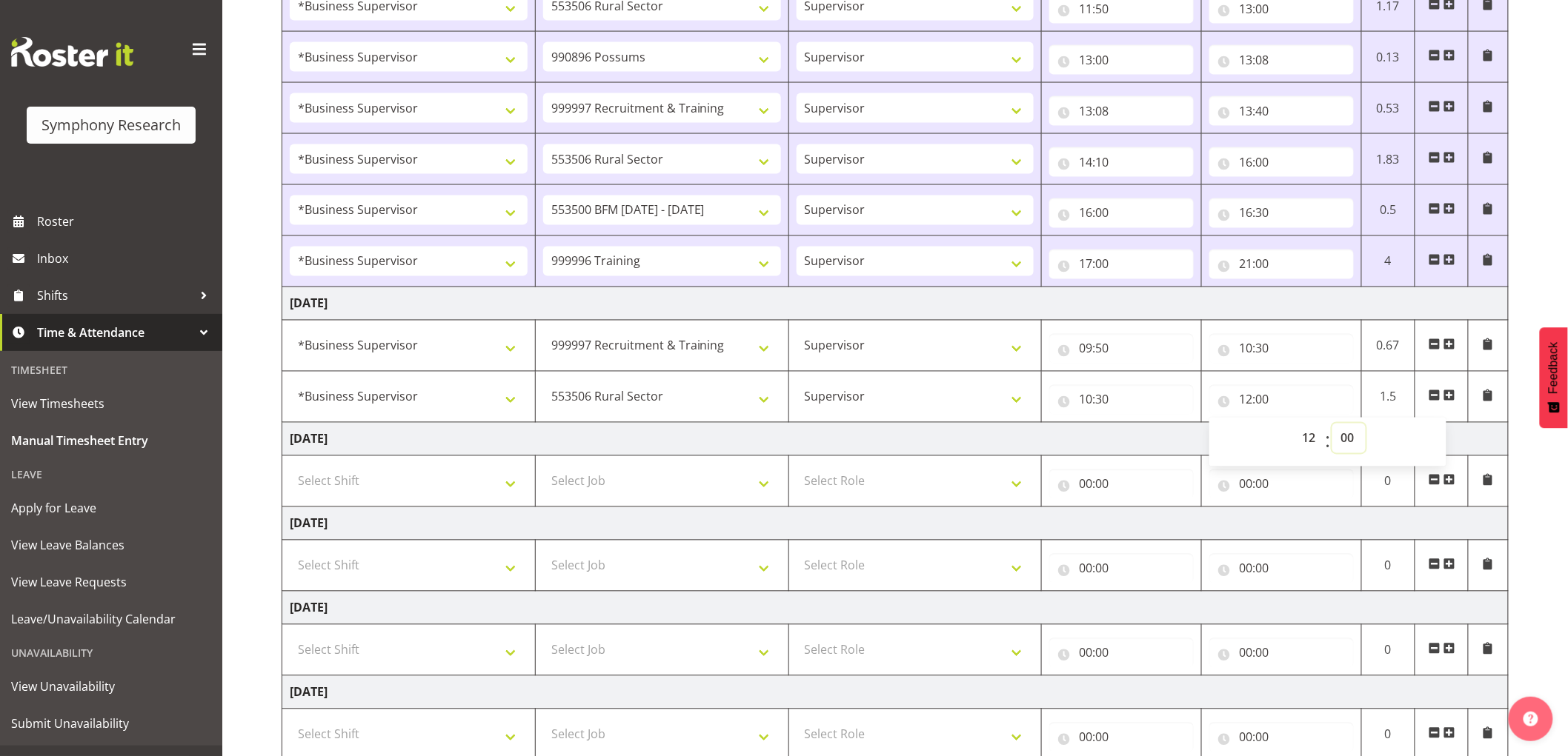
select select "45"
click at [1332, 426] on select "00 01 02 03 04 05 06 07 08 09 10 11 12 13 14 15 16 17 18 19 20 21 22 23 24 25 2…" at bounding box center [1349, 438] width 34 height 29
type input "12:45"
click at [1095, 450] on td "Thursday 11th September 2025" at bounding box center [895, 439] width 1226 height 34
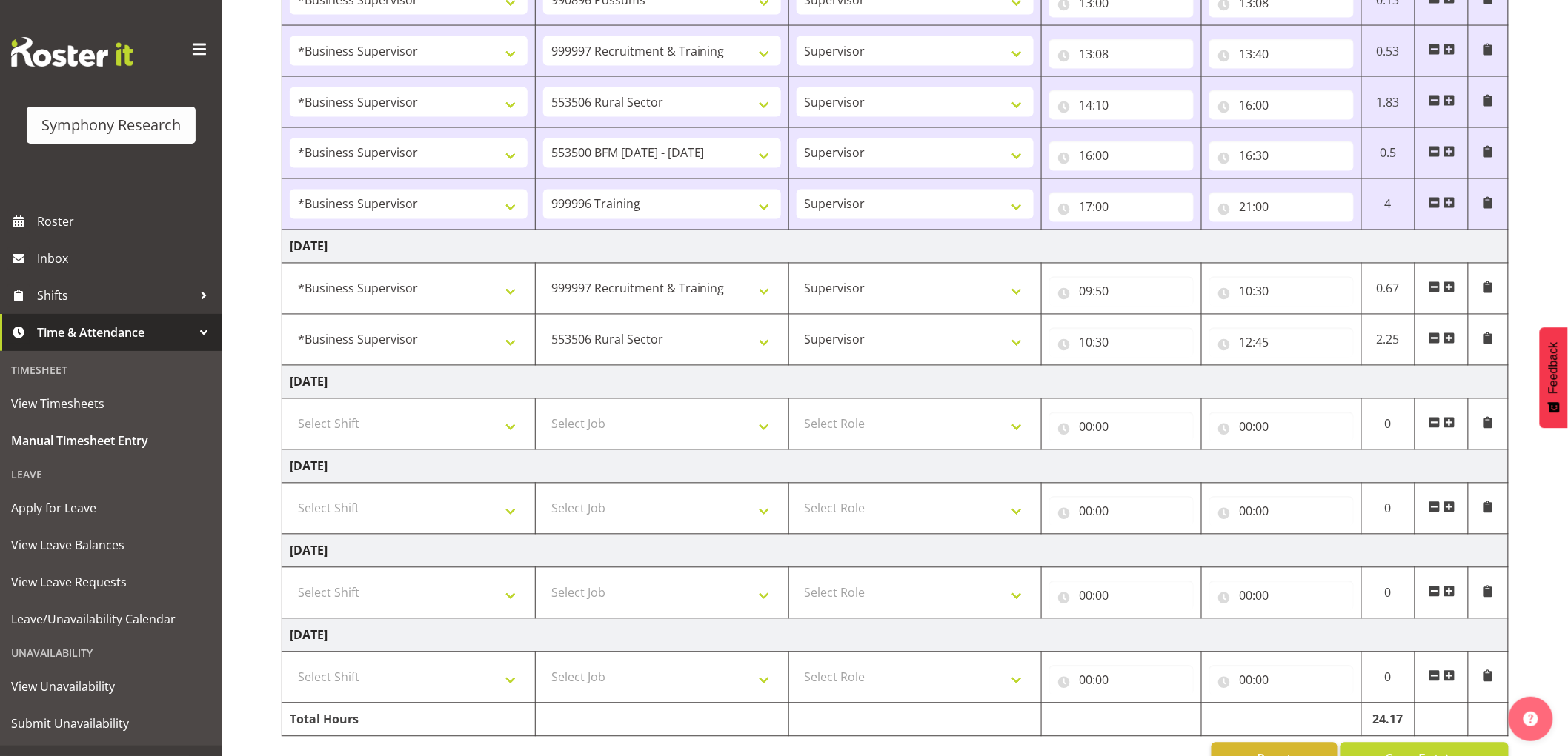
scroll to position [1092, 0]
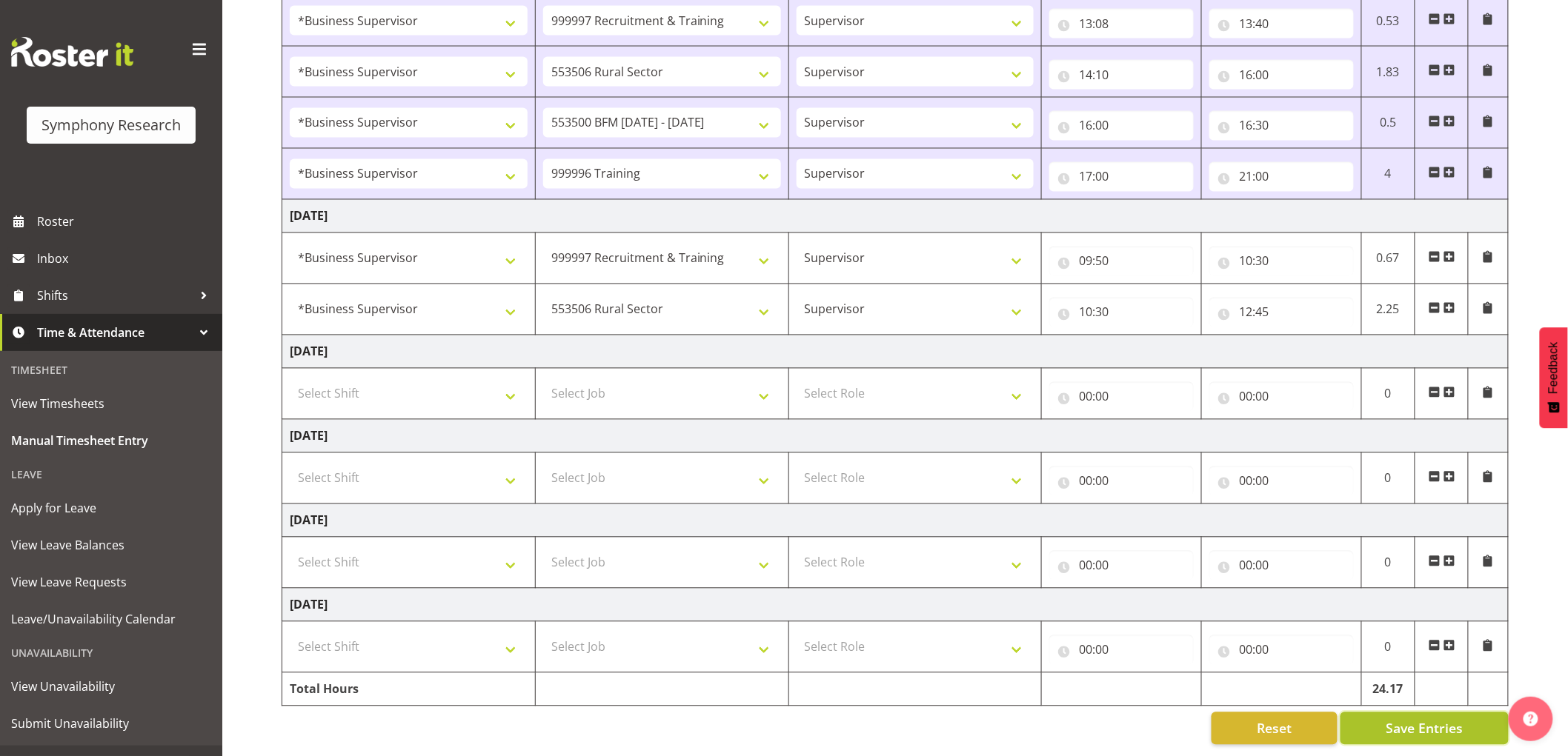
click at [1410, 719] on span "Save Entries" at bounding box center [1425, 728] width 77 height 19
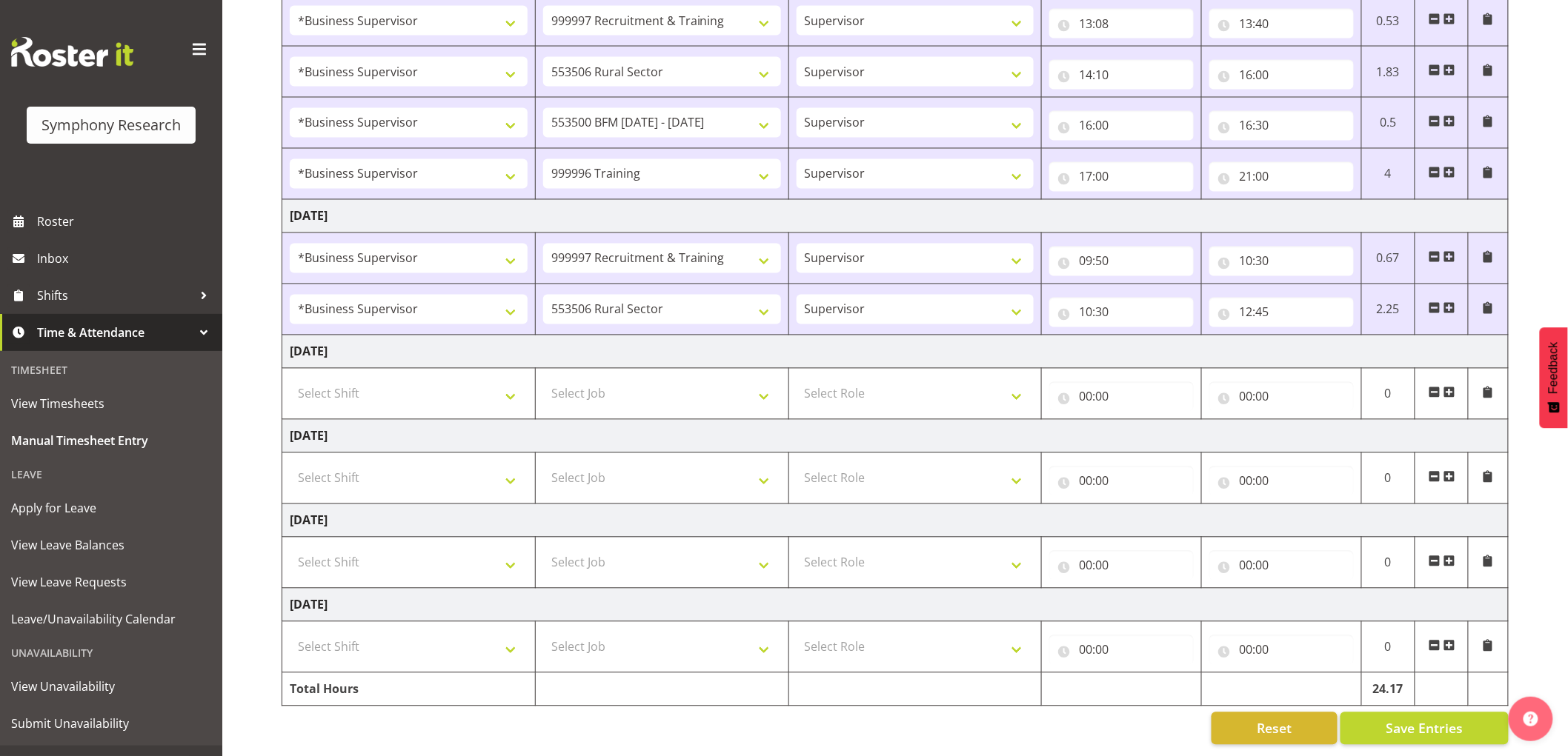
click at [1453, 302] on span at bounding box center [1449, 308] width 12 height 12
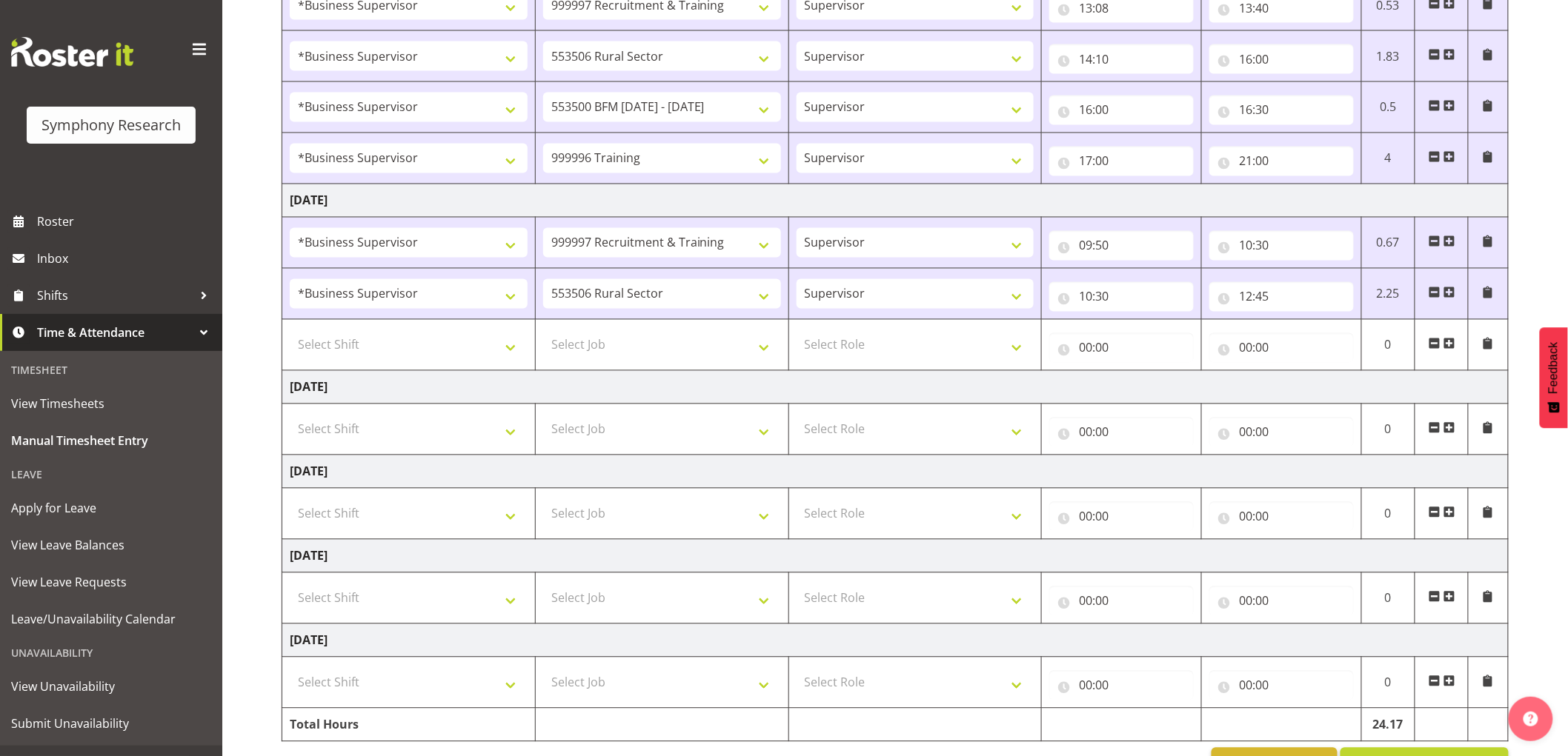
click at [456, 324] on td "Select Shift !!Weekend Residential (Roster IT Shift Label) *Business 9/10am ~ 4…" at bounding box center [408, 345] width 253 height 51
click at [463, 337] on select "Select Shift !!Weekend Residential (Roster IT Shift Label) *Business 9/10am ~ 4…" at bounding box center [408, 344] width 237 height 29
select select "1607"
click at [290, 333] on select "Select Shift !!Weekend Residential (Roster IT Shift Label) *Business 9/10am ~ 4…" at bounding box center [408, 344] width 237 height 29
drag, startPoint x: 569, startPoint y: 313, endPoint x: 602, endPoint y: 338, distance: 41.4
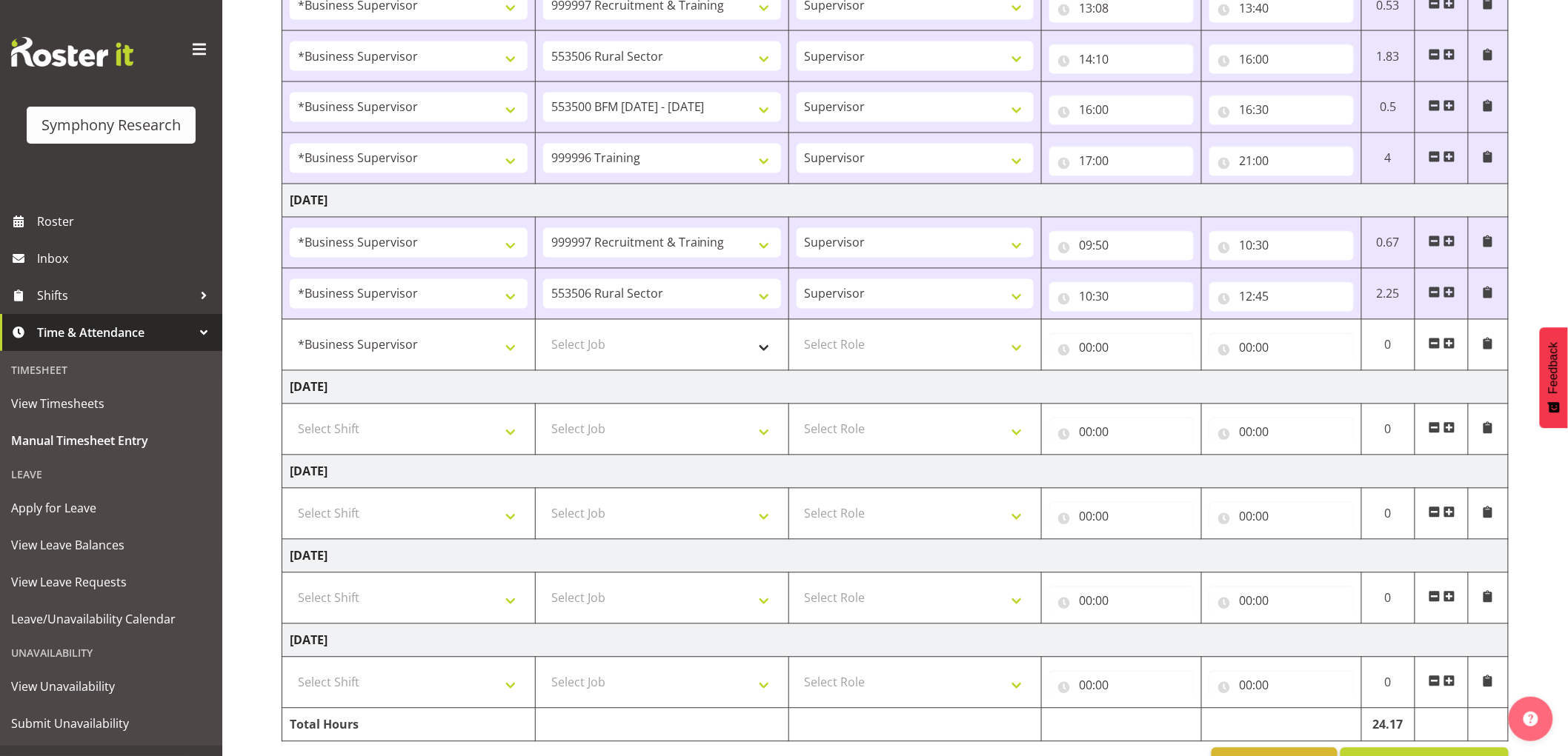
click at [571, 313] on td "550060 IF Admin 553492 World Poll Aus Wave 2 Main 2025 553493 World Poll NZ Wav…" at bounding box center [661, 294] width 253 height 51
click at [602, 338] on select "Select Job 550060 IF Admin 553492 World Poll Aus Wave 2 Main 2025 553493 World …" at bounding box center [662, 344] width 237 height 29
click at [543, 333] on select "Select Job 550060 IF Admin 553492 World Poll Aus Wave 2 Main 2025 553493 World …" at bounding box center [662, 344] width 237 height 29
click at [682, 363] on td "550060 IF Admin 553492 World Poll Aus Wave 2 Main 2025 553493 World Poll NZ Wav…" at bounding box center [661, 345] width 253 height 51
click at [704, 344] on select "550060 IF Admin 553492 World Poll Aus Wave 2 Main 2025 553493 World Poll NZ Wav…" at bounding box center [662, 344] width 237 height 29
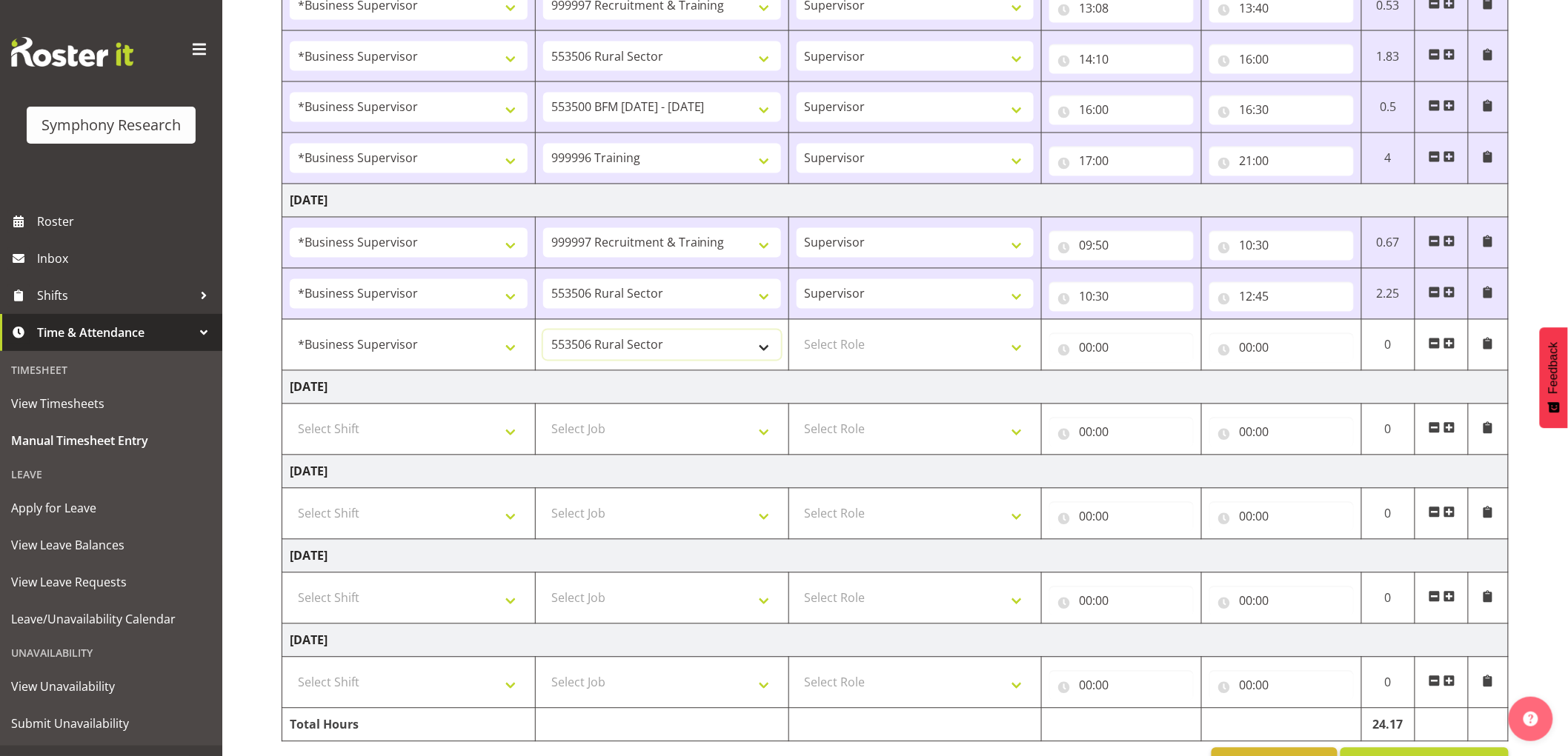
select select "10527"
click at [543, 333] on select "550060 IF Admin 553492 World Poll Aus Wave 2 Main 2025 553493 World Poll NZ Wav…" at bounding box center [662, 344] width 237 height 29
drag, startPoint x: 842, startPoint y: 353, endPoint x: 843, endPoint y: 360, distance: 7.1
click at [842, 354] on select "Select Role Supervisor Interviewing Briefing" at bounding box center [915, 344] width 237 height 29
select select "45"
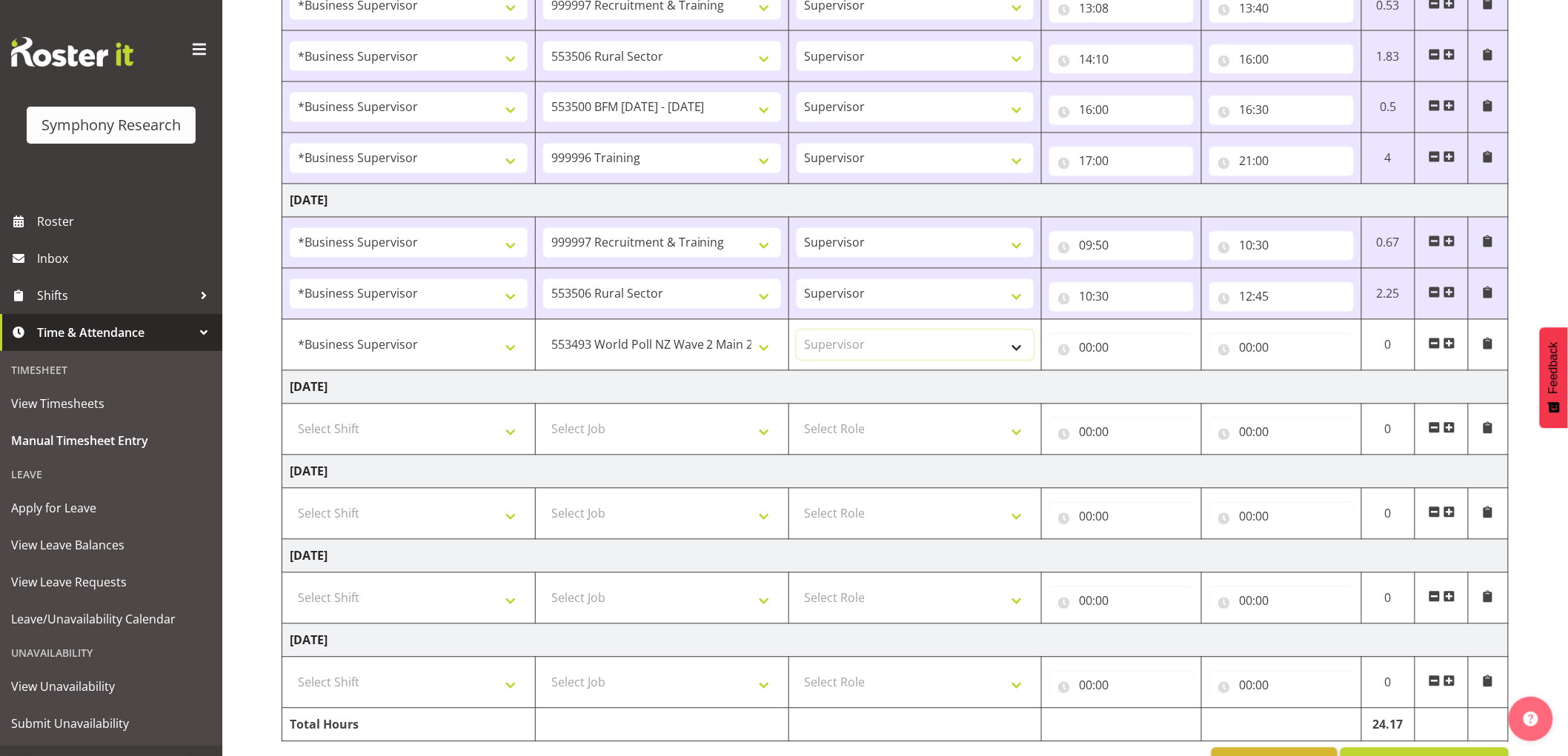
click at [797, 333] on select "Select Role Supervisor Interviewing Briefing" at bounding box center [915, 344] width 237 height 29
click at [1096, 342] on input "00:00" at bounding box center [1122, 348] width 145 height 29
click at [1154, 386] on select "00 01 02 03 04 05 06 07 08 09 10 11 12 13 14 15 16 17 18 19 20 21 22 23" at bounding box center [1150, 386] width 34 height 29
select select "12"
click at [1133, 374] on select "00 01 02 03 04 05 06 07 08 09 10 11 12 13 14 15 16 17 18 19 20 21 22 23" at bounding box center [1150, 386] width 34 height 29
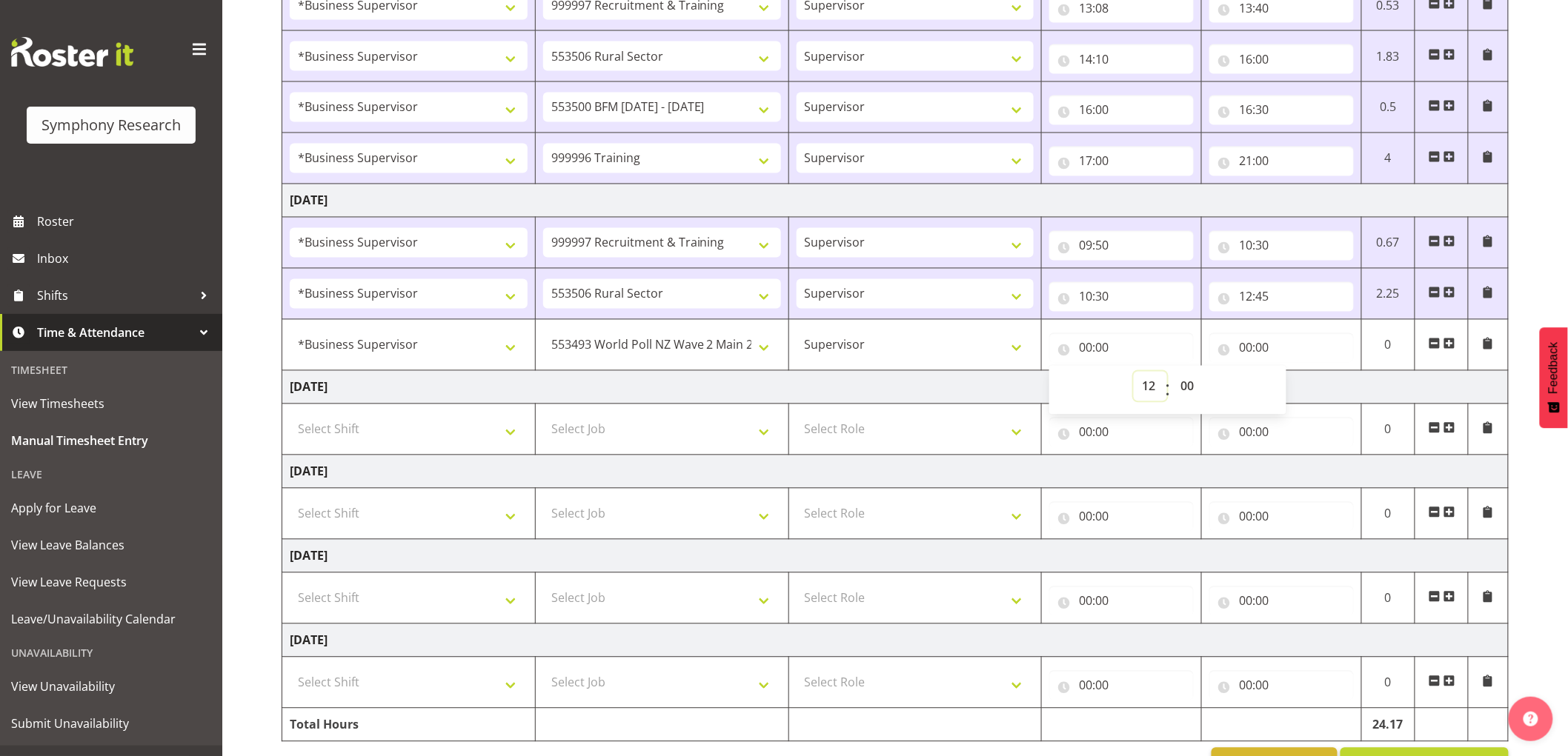
type input "12:00"
drag, startPoint x: 1194, startPoint y: 383, endPoint x: 1208, endPoint y: 402, distance: 23.6
click at [1205, 384] on select "00 01 02 03 04 05 06 07 08 09 10 11 12 13 14 15 16 17 18 19 20 21 22 23 24 25 2…" at bounding box center [1189, 386] width 34 height 29
select select "45"
click at [1172, 374] on select "00 01 02 03 04 05 06 07 08 09 10 11 12 13 14 15 16 17 18 19 20 21 22 23 24 25 2…" at bounding box center [1189, 386] width 34 height 29
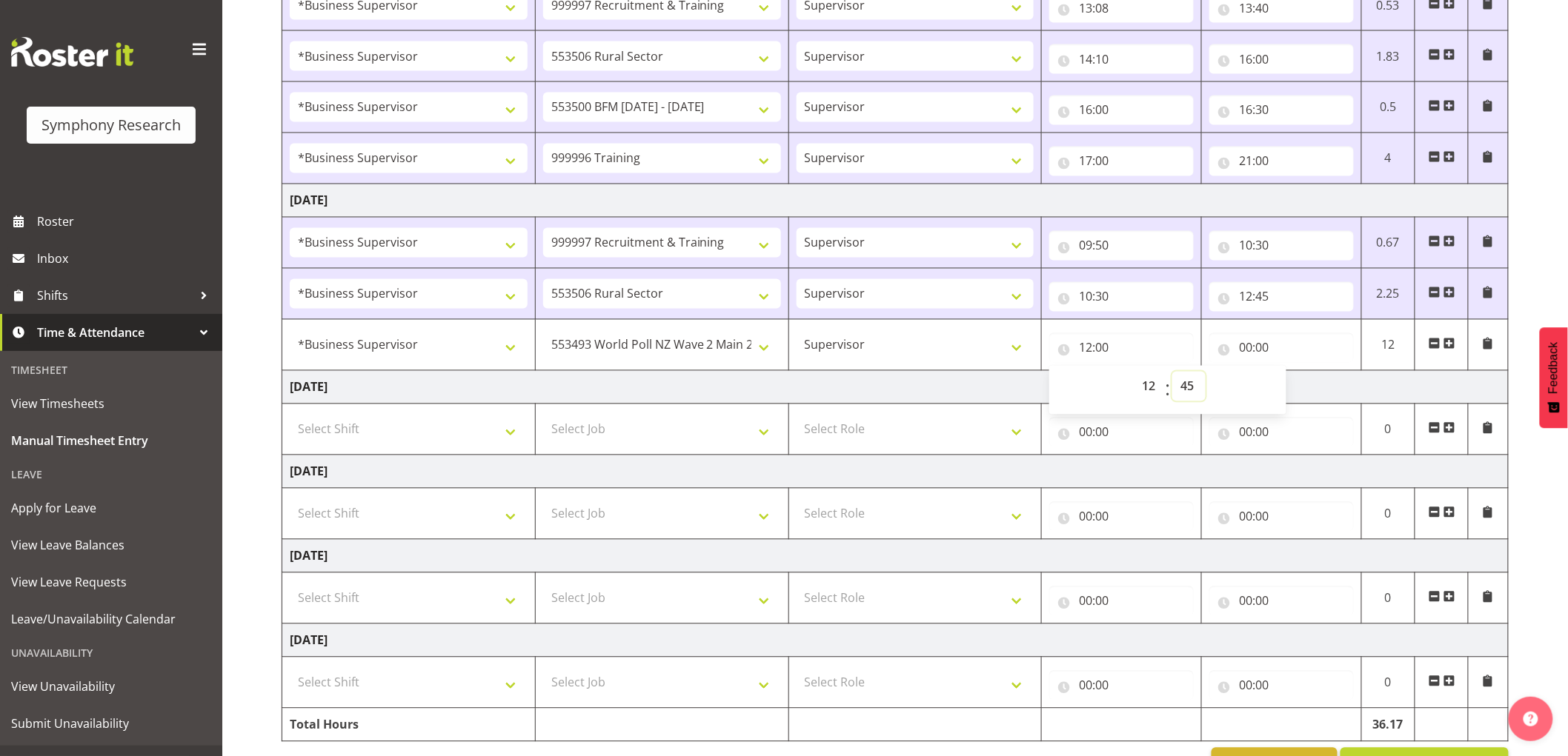
type input "12:45"
click at [1245, 342] on input "00:00" at bounding box center [1282, 348] width 145 height 29
click at [1305, 388] on select "00 01 02 03 04 05 06 07 08 09 10 11 12 13 14 15 16 17 18 19 20 21 22 23" at bounding box center [1310, 386] width 34 height 29
select select "12"
click at [1293, 374] on select "00 01 02 03 04 05 06 07 08 09 10 11 12 13 14 15 16 17 18 19 20 21 22 23" at bounding box center [1310, 386] width 34 height 29
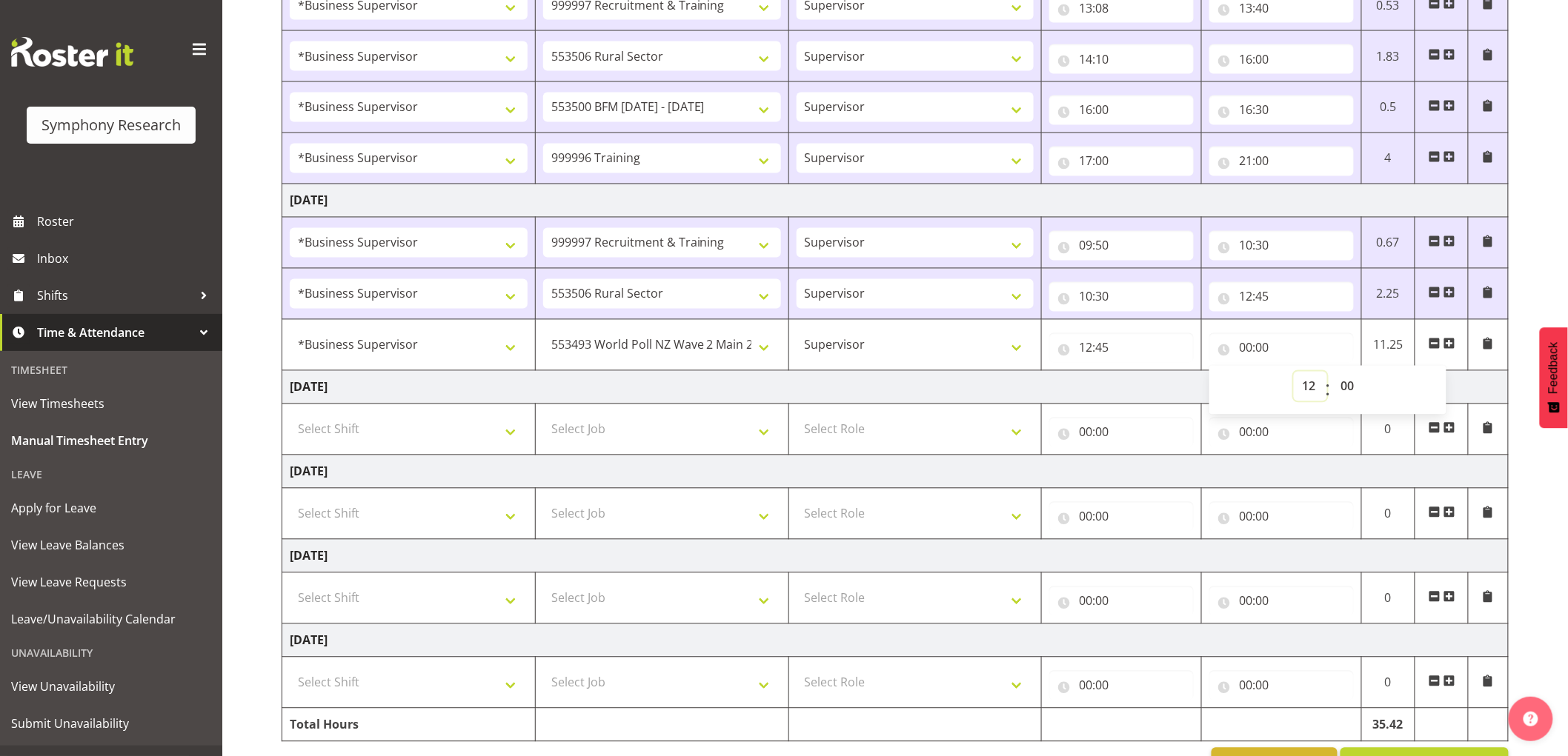
type input "12:00"
drag, startPoint x: 1346, startPoint y: 390, endPoint x: 1342, endPoint y: 409, distance: 19.4
click at [1351, 392] on select "00 01 02 03 04 05 06 07 08 09 10 11 12 13 14 15 16 17 18 19 20 21 22 23 24 25 2…" at bounding box center [1349, 386] width 34 height 29
select select "55"
click at [1332, 374] on select "00 01 02 03 04 05 06 07 08 09 10 11 12 13 14 15 16 17 18 19 20 21 22 23 24 25 2…" at bounding box center [1349, 386] width 34 height 29
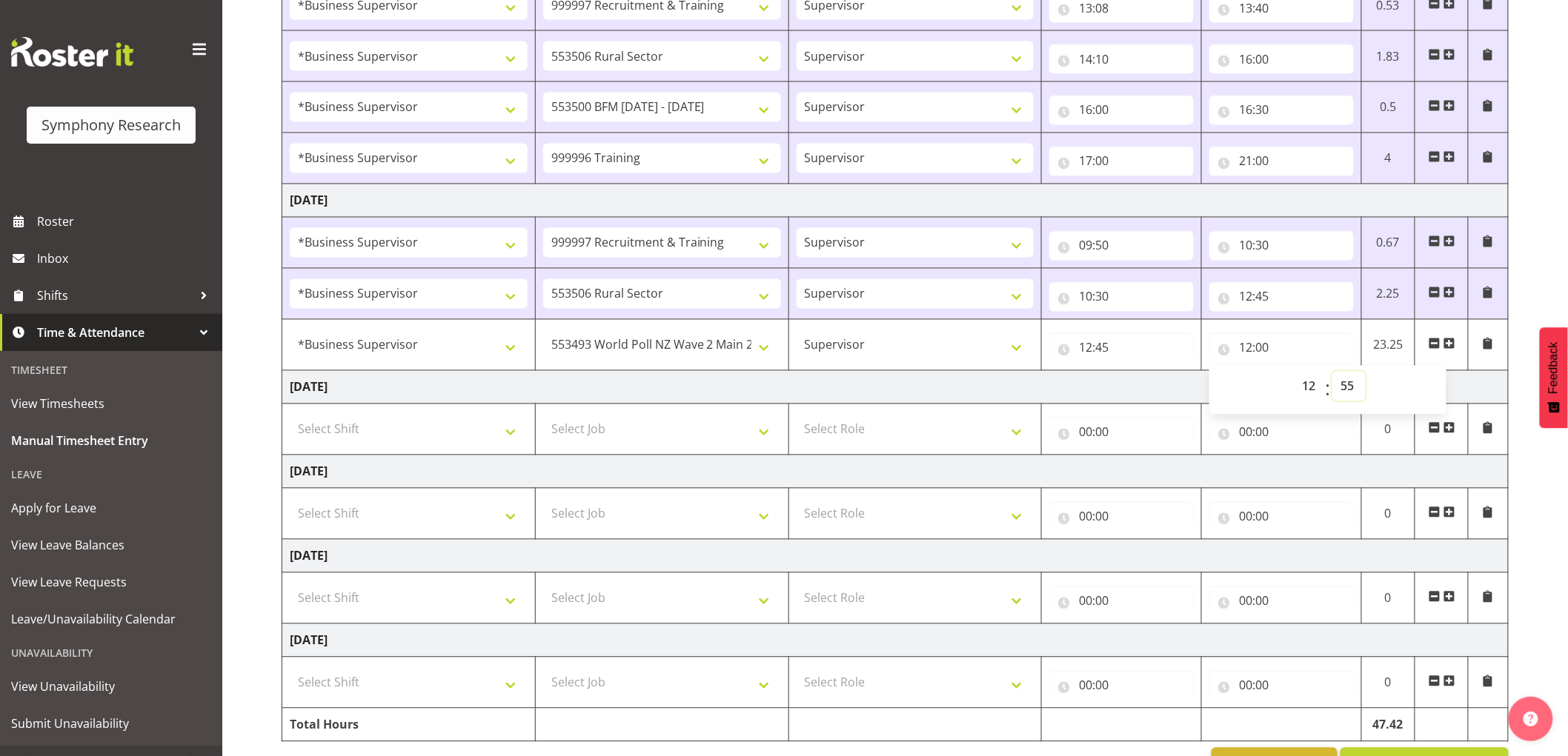
type input "12:55"
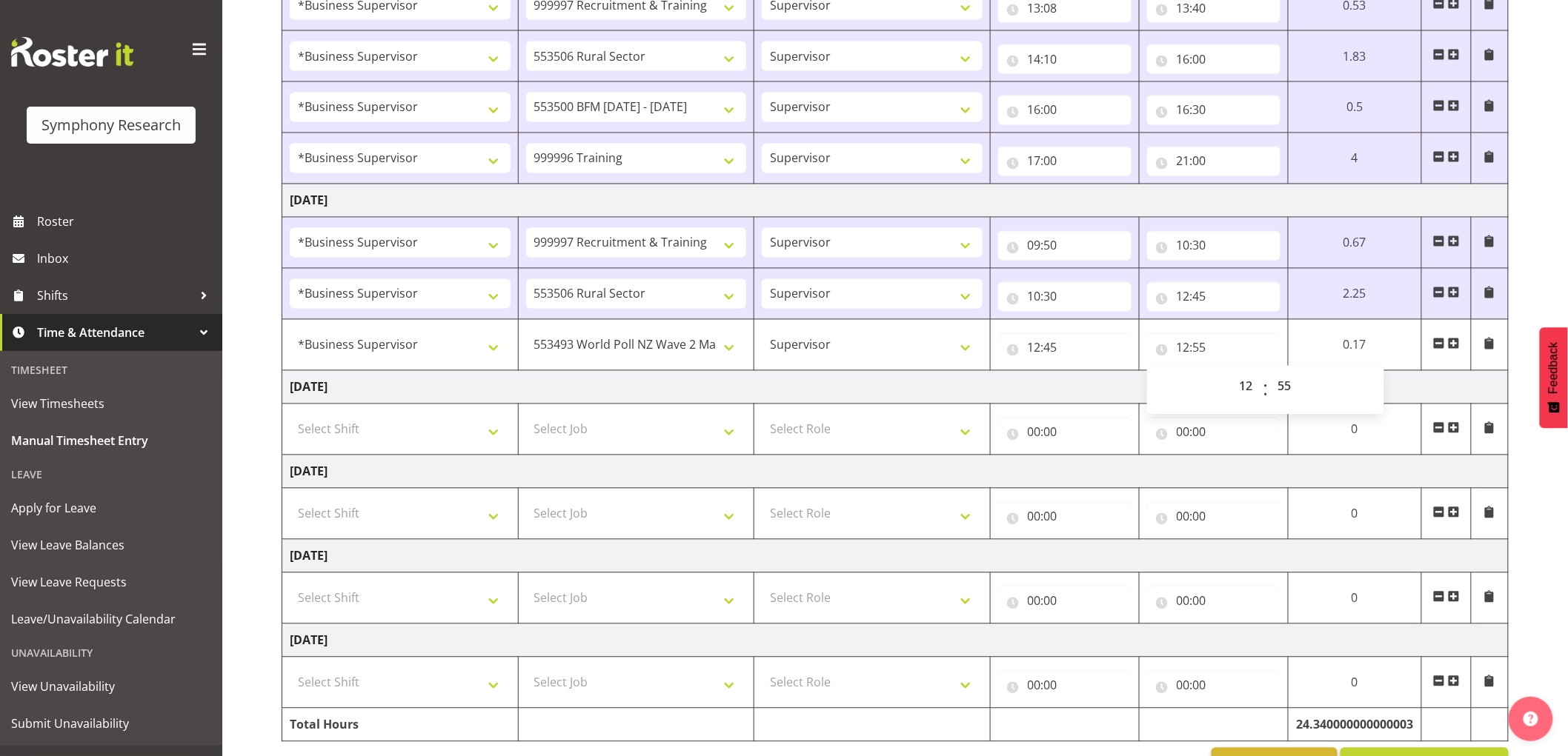
click at [1459, 335] on td at bounding box center [1446, 345] width 50 height 51
click at [1459, 341] on span at bounding box center [1453, 343] width 12 height 12
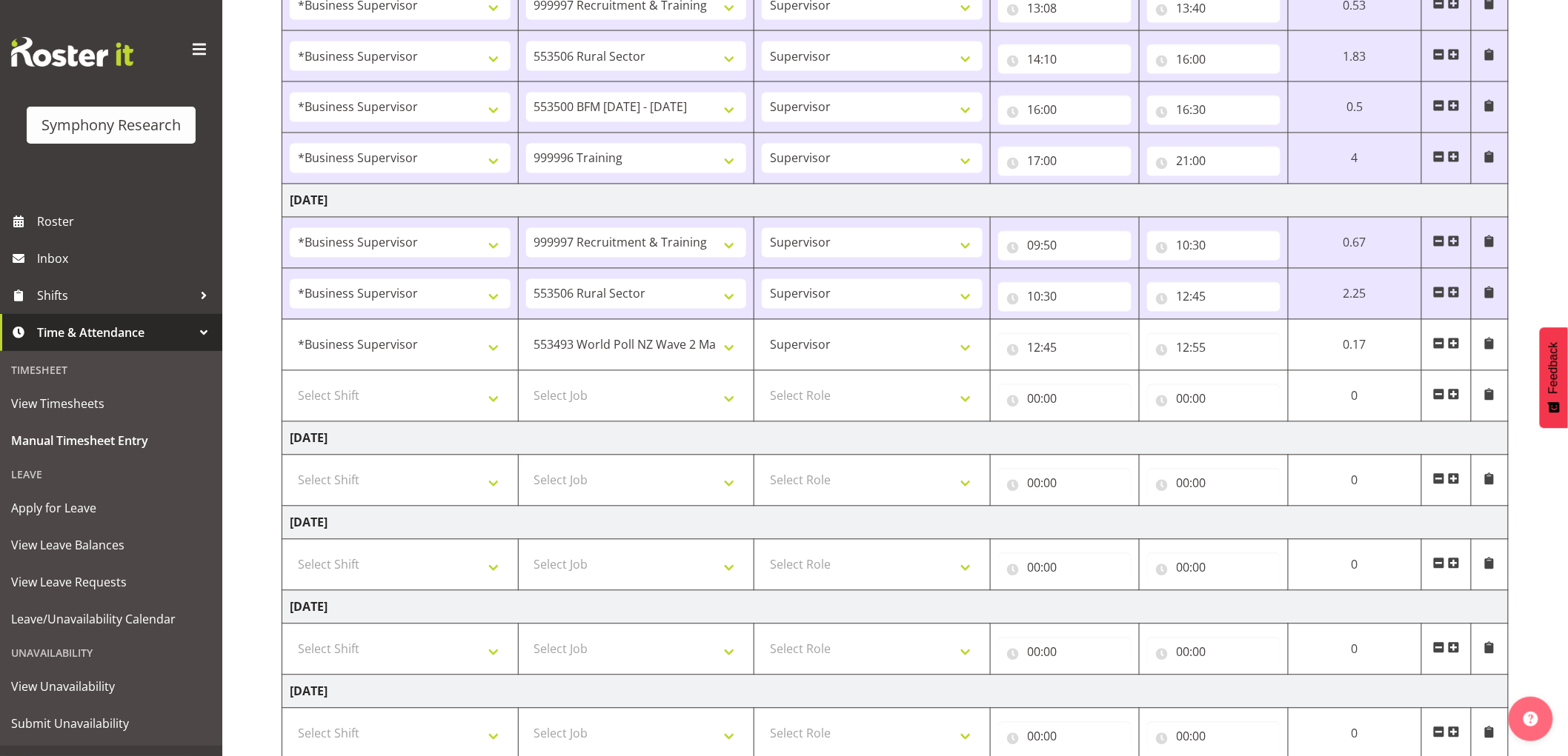
click at [349, 416] on td "Select Shift !!Weekend Residential (Roster IT Shift Label) *Business 9/10am ~ 4…" at bounding box center [400, 397] width 237 height 51
click at [341, 390] on select "Select Shift !!Weekend Residential (Roster IT Shift Label) *Business 9/10am ~ 4…" at bounding box center [400, 396] width 221 height 29
select select "1607"
click at [290, 384] on select "Select Shift !!Weekend Residential (Roster IT Shift Label) *Business 9/10am ~ 4…" at bounding box center [400, 396] width 221 height 29
click at [610, 395] on select "Select Job 550060 IF Admin 553492 World Poll Aus Wave 2 Main 2025 553493 World …" at bounding box center [637, 396] width 221 height 29
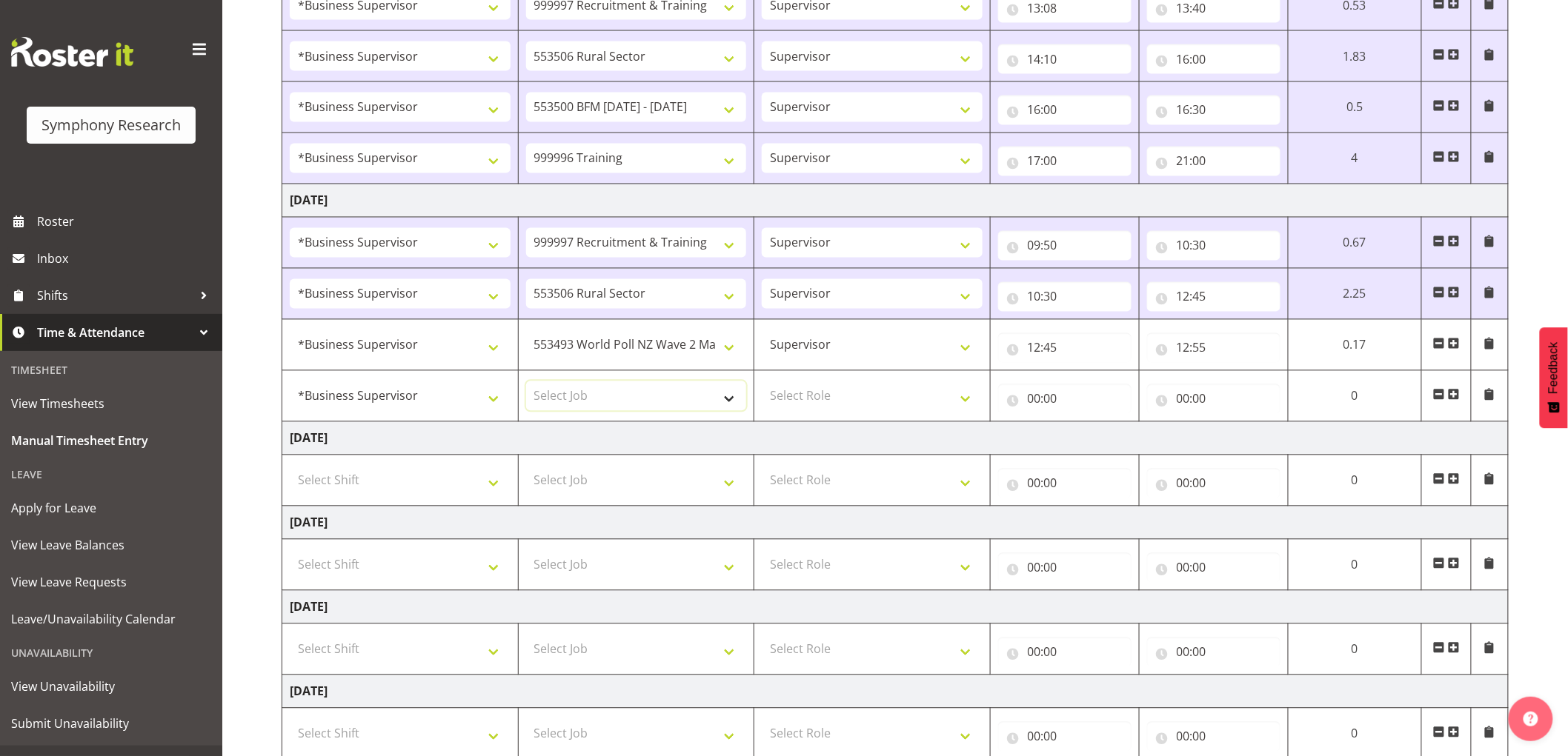
select select "10587"
click at [526, 384] on select "Select Job 550060 IF Admin 553492 World Poll Aus Wave 2 Main 2025 553493 World …" at bounding box center [637, 396] width 221 height 29
click at [850, 391] on select "Select Role Supervisor Interviewing Briefing" at bounding box center [872, 396] width 221 height 29
select select "45"
click at [762, 384] on select "Select Role Supervisor Interviewing Briefing" at bounding box center [872, 396] width 221 height 29
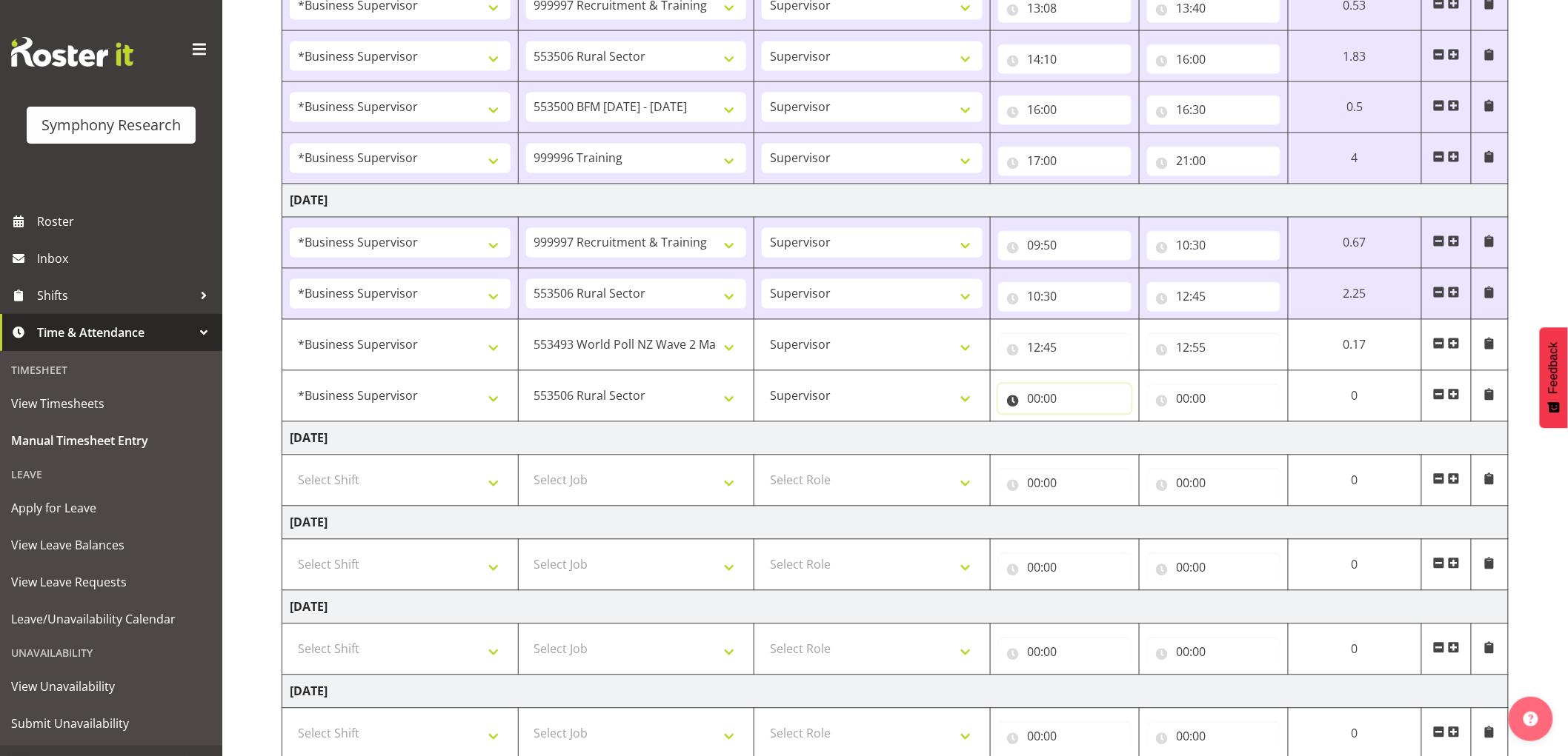
click at [1072, 409] on input "00:00" at bounding box center [1064, 399] width 133 height 29
drag, startPoint x: 1098, startPoint y: 438, endPoint x: 1136, endPoint y: 460, distance: 43.9
click at [1117, 442] on div "00 01 02 03 04 05 06 07 08 09 10 11 12 13 14 15 16 17 18 19 20 21 22 23 : 00 01…" at bounding box center [1117, 441] width 237 height 37
select select "12"
click at [1116, 425] on select "00 01 02 03 04 05 06 07 08 09 10 11 12 13 14 15 16 17 18 19 20 21 22 23" at bounding box center [1100, 437] width 34 height 29
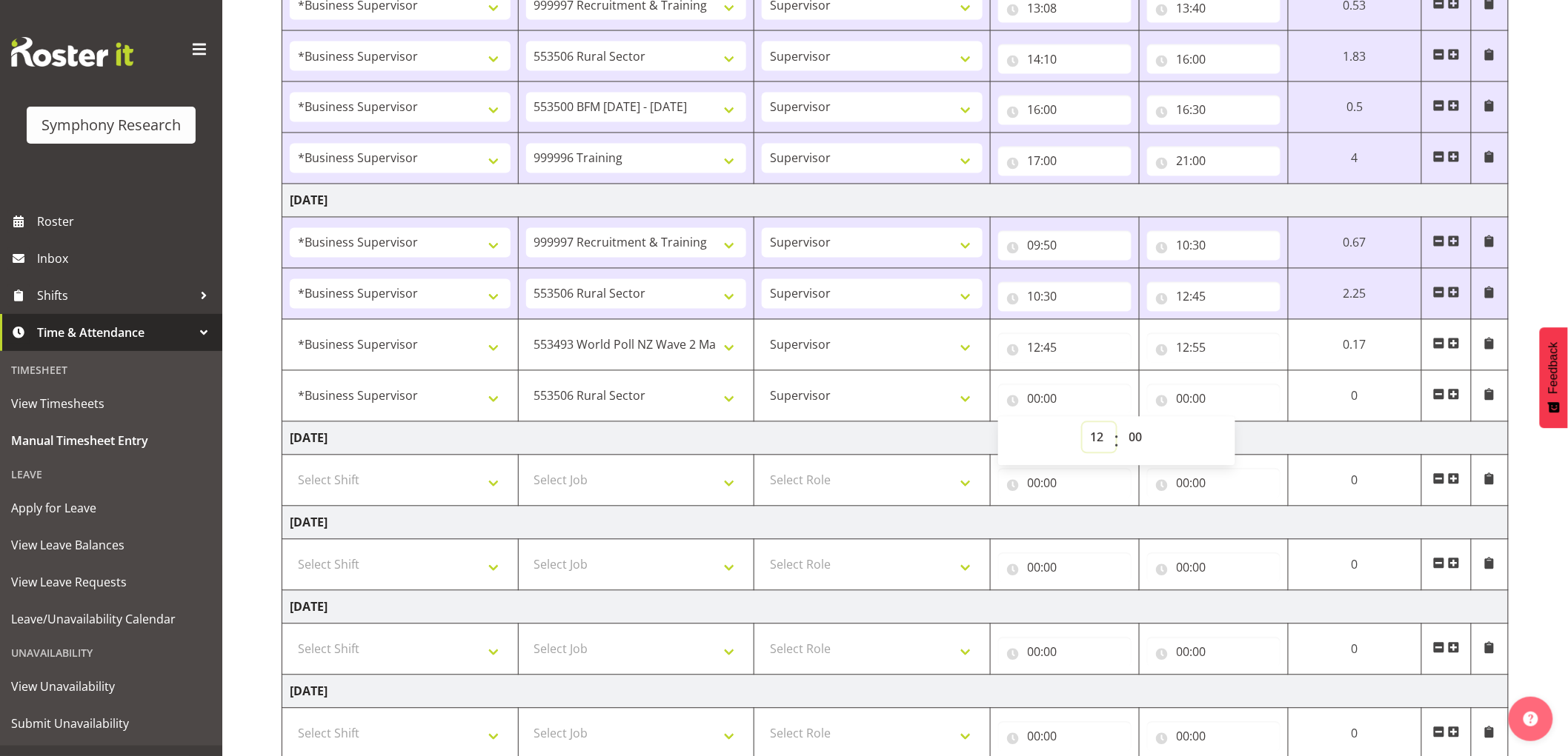
type input "12:00"
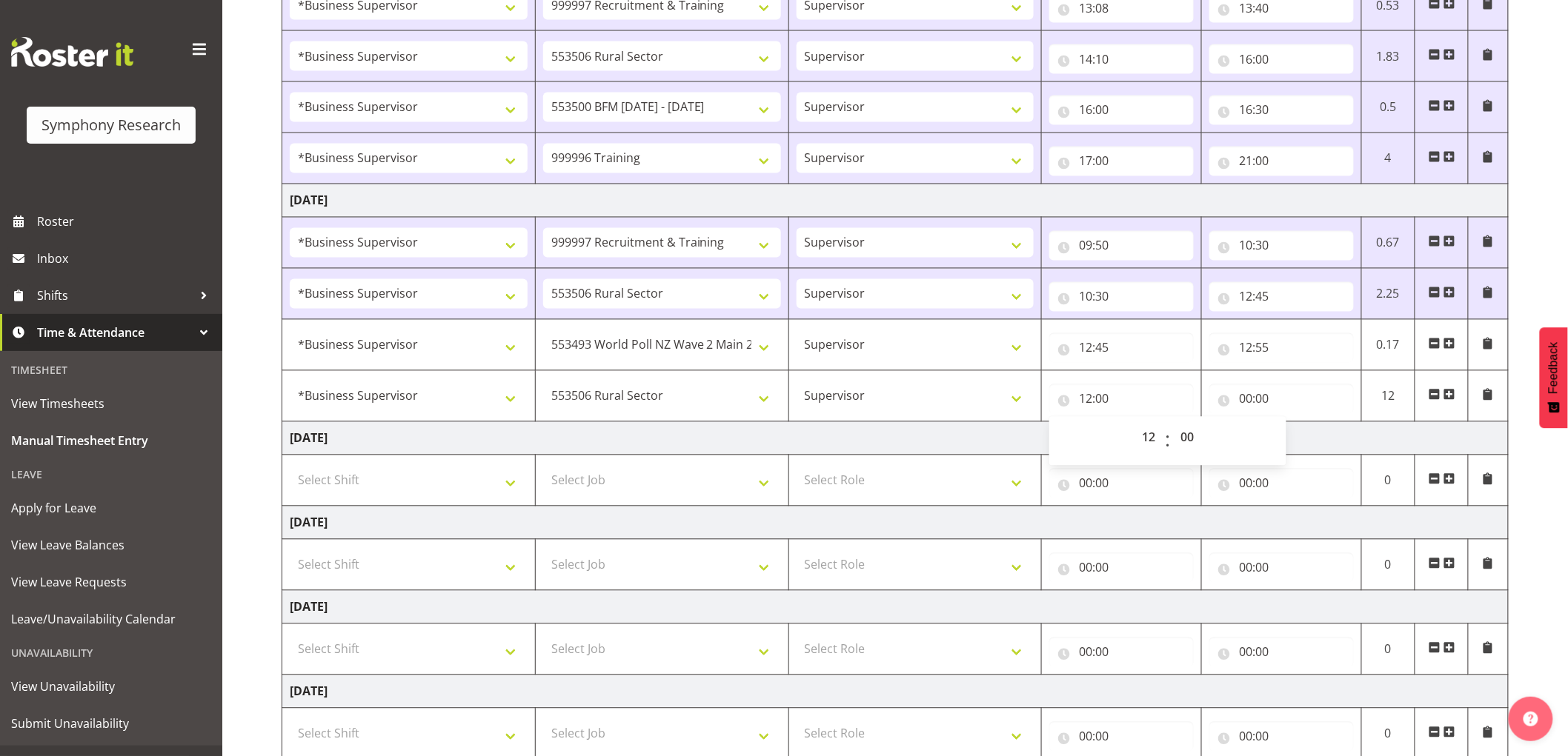
click at [1208, 442] on div "00 01 02 03 04 05 06 07 08 09 10 11 12 13 14 15 16 17 18 19 20 21 22 23 : 00 01…" at bounding box center [1168, 441] width 237 height 37
drag, startPoint x: 1191, startPoint y: 442, endPoint x: 1191, endPoint y: 458, distance: 16.0
click at [1191, 442] on select "00 01 02 03 04 05 06 07 08 09 10 11 12 13 14 15 16 17 18 19 20 21 22 23 24 25 2…" at bounding box center [1189, 437] width 34 height 29
select select "55"
click at [1172, 425] on select "00 01 02 03 04 05 06 07 08 09 10 11 12 13 14 15 16 17 18 19 20 21 22 23 24 25 2…" at bounding box center [1189, 437] width 34 height 29
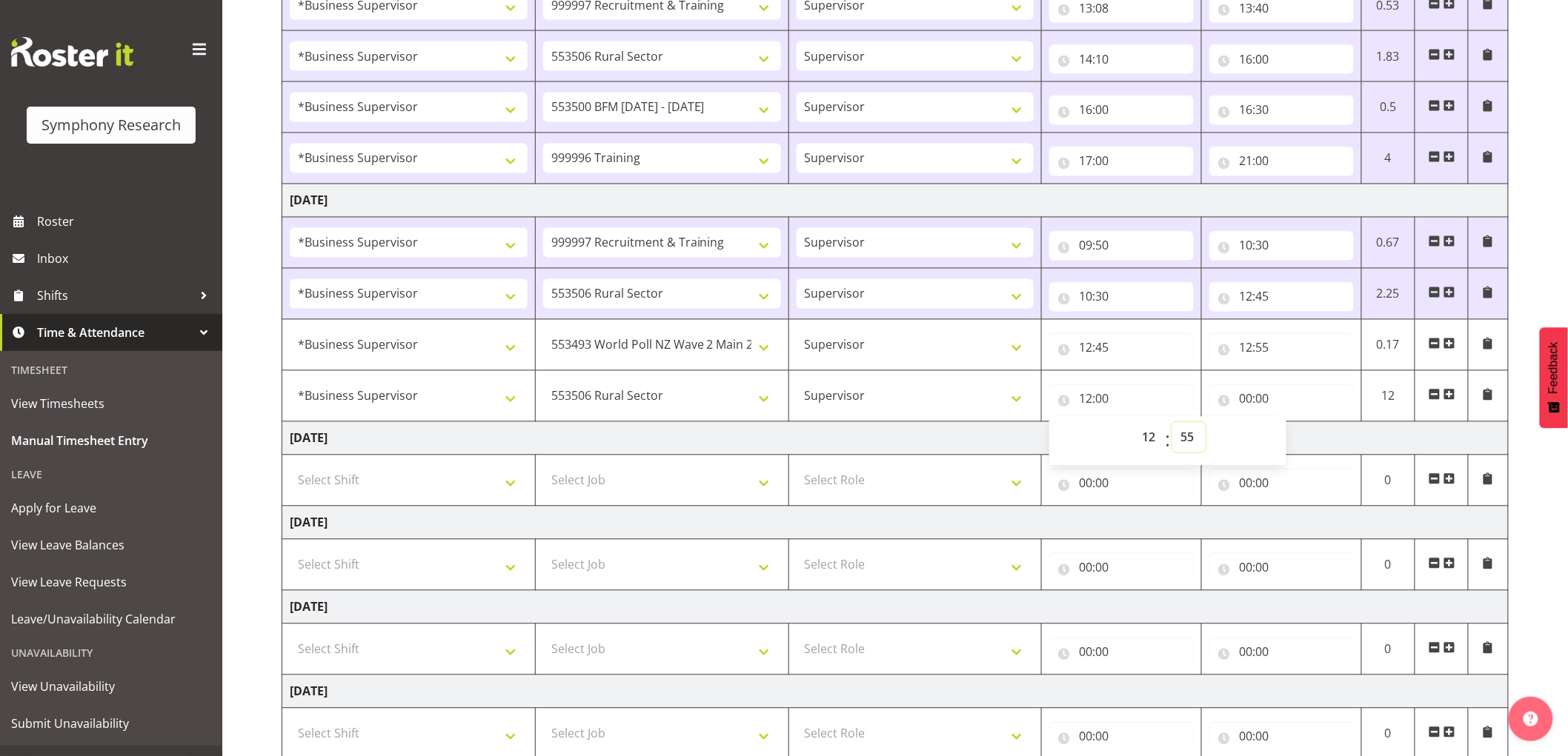
type input "12:55"
click at [1243, 404] on input "00:00" at bounding box center [1282, 399] width 145 height 29
click at [1302, 427] on select "00 01 02 03 04 05 06 07 08 09 10 11 12 13 14 15 16 17 18 19 20 21 22 23" at bounding box center [1310, 437] width 34 height 29
select select "13"
click at [1293, 425] on select "00 01 02 03 04 05 06 07 08 09 10 11 12 13 14 15 16 17 18 19 20 21 22 23" at bounding box center [1310, 437] width 34 height 29
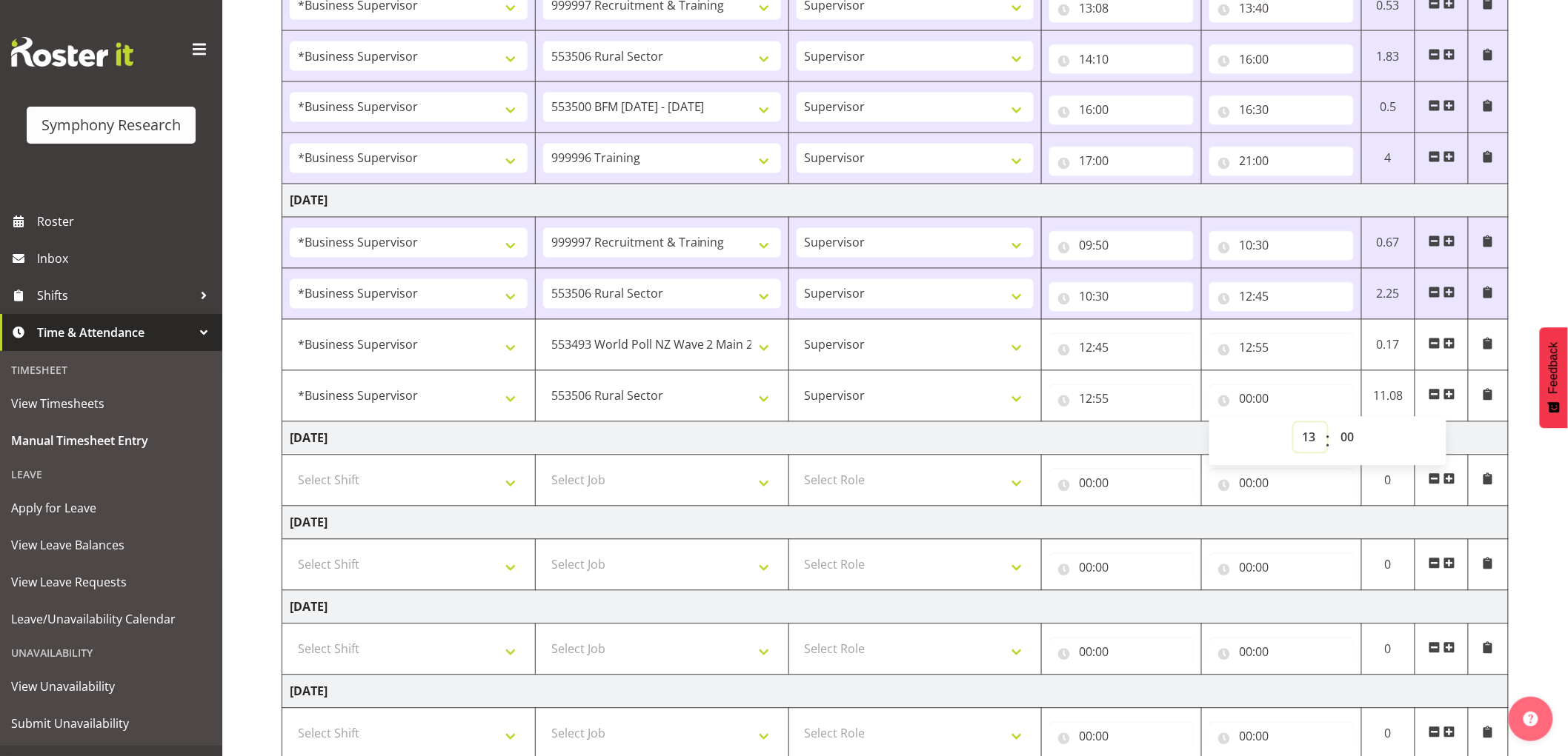
type input "13:00"
click at [975, 440] on td "Thursday 11th September 2025" at bounding box center [895, 439] width 1226 height 34
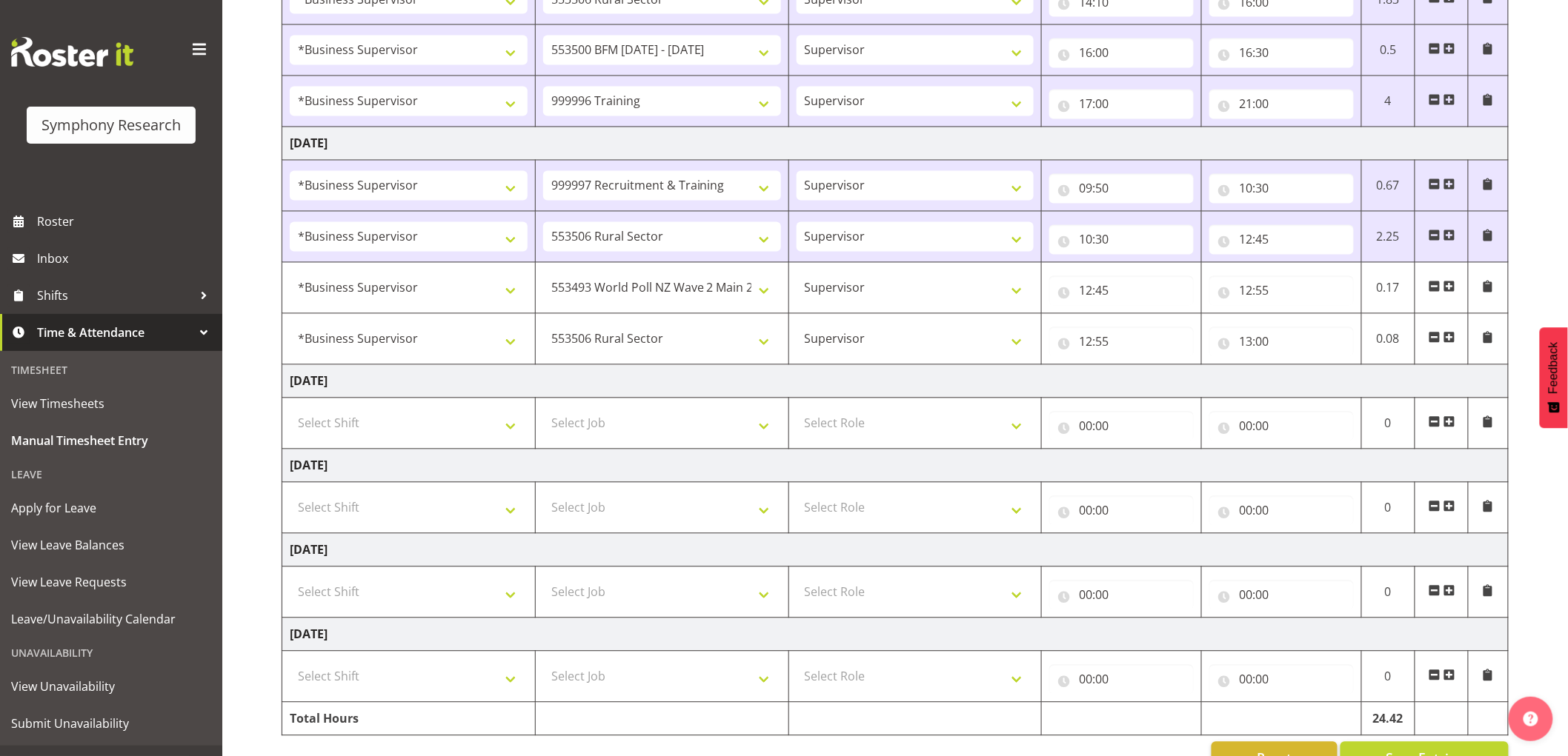
scroll to position [1194, 0]
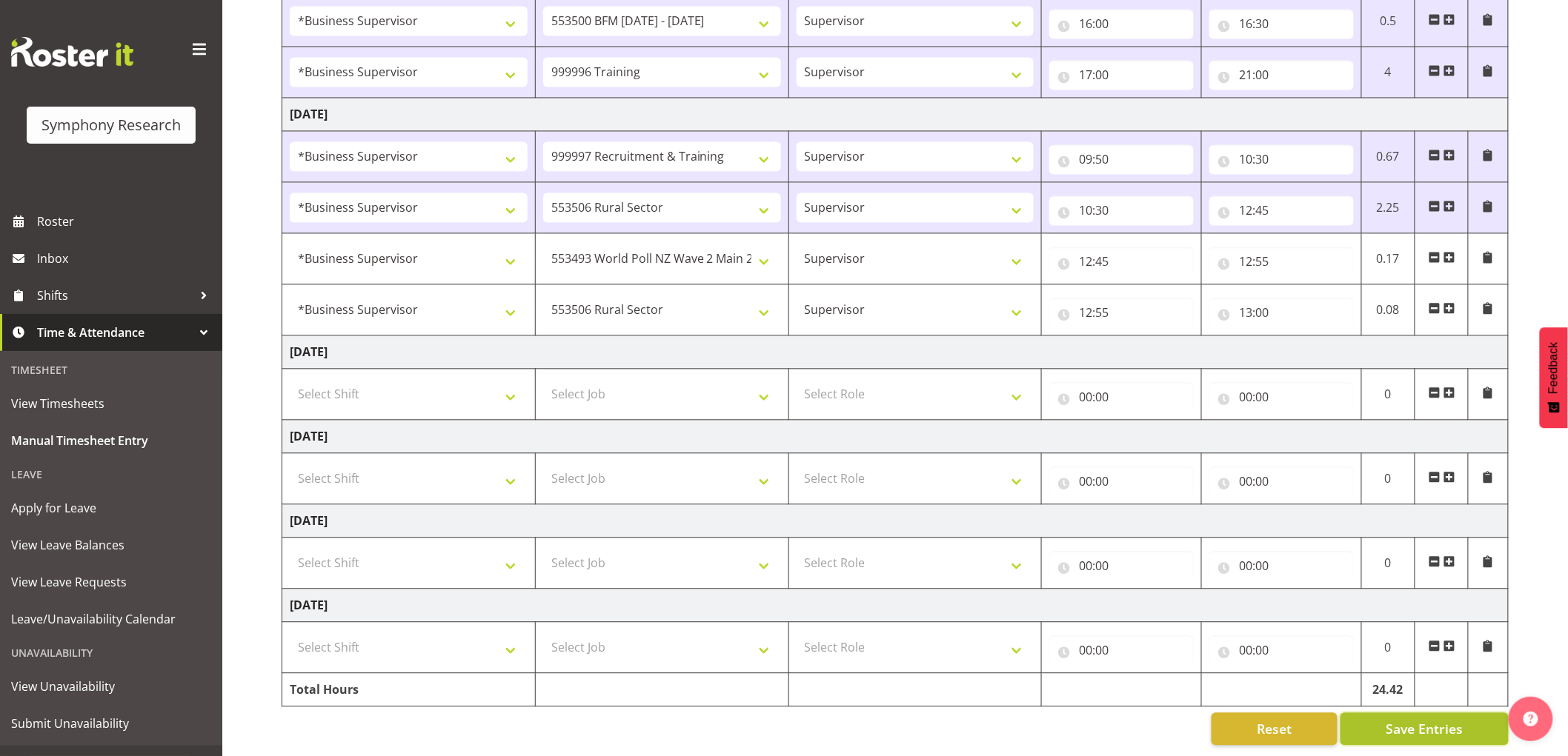
click at [1373, 713] on button "Save Entries" at bounding box center [1425, 729] width 168 height 33
click at [1451, 302] on span at bounding box center [1449, 308] width 12 height 12
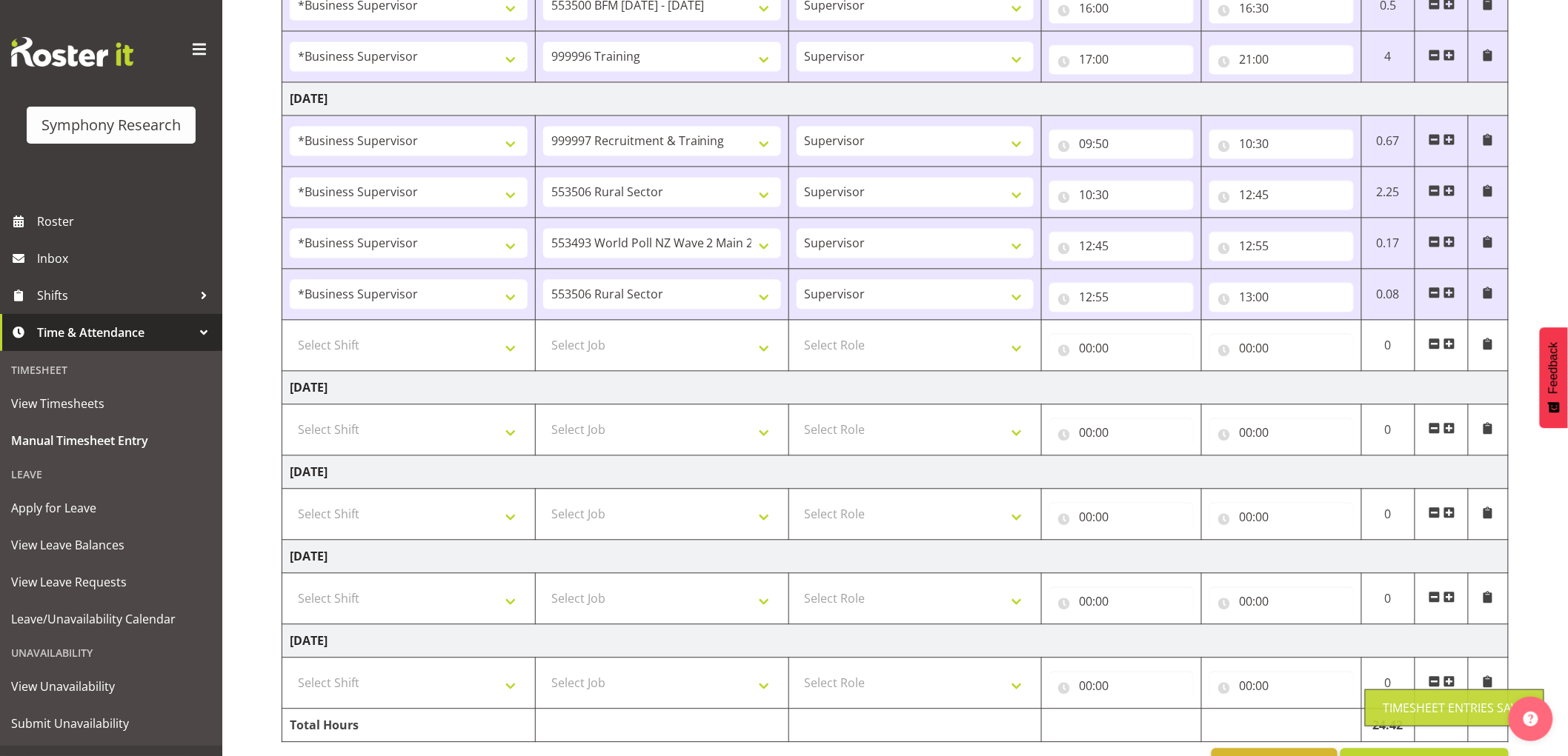
click at [420, 367] on td "Select Shift !!Weekend Residential (Roster IT Shift Label) *Business 9/10am ~ 4…" at bounding box center [408, 345] width 253 height 51
drag, startPoint x: 423, startPoint y: 354, endPoint x: 400, endPoint y: 364, distance: 25.1
click at [423, 354] on select "Select Shift !!Weekend Residential (Roster IT Shift Label) *Business 9/10am ~ 4…" at bounding box center [408, 344] width 237 height 29
select select "48116"
click at [290, 333] on select "Select Shift !!Weekend Residential (Roster IT Shift Label) *Business 9/10am ~ 4…" at bounding box center [408, 344] width 237 height 29
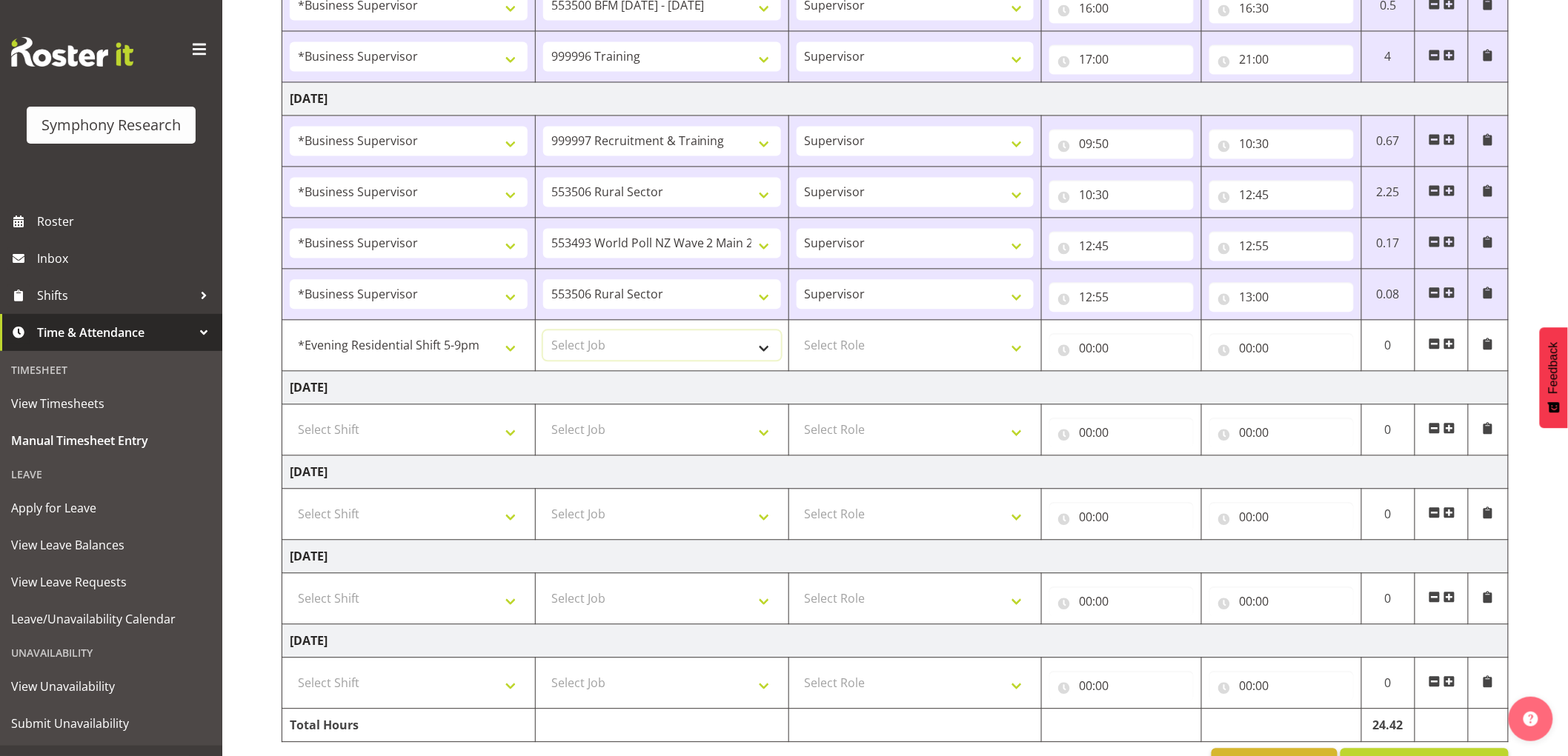
click at [649, 351] on select "Select Job 550060 IF Admin 553492 World Poll Aus Wave 2 Main 2025 553493 World …" at bounding box center [662, 344] width 237 height 29
select select "743"
click at [543, 333] on select "Select Job 550060 IF Admin 553492 World Poll Aus Wave 2 Main 2025 553493 World …" at bounding box center [662, 344] width 237 height 29
click at [893, 357] on select "Select Role Supervisor Interviewing Briefing" at bounding box center [915, 344] width 237 height 29
select select "45"
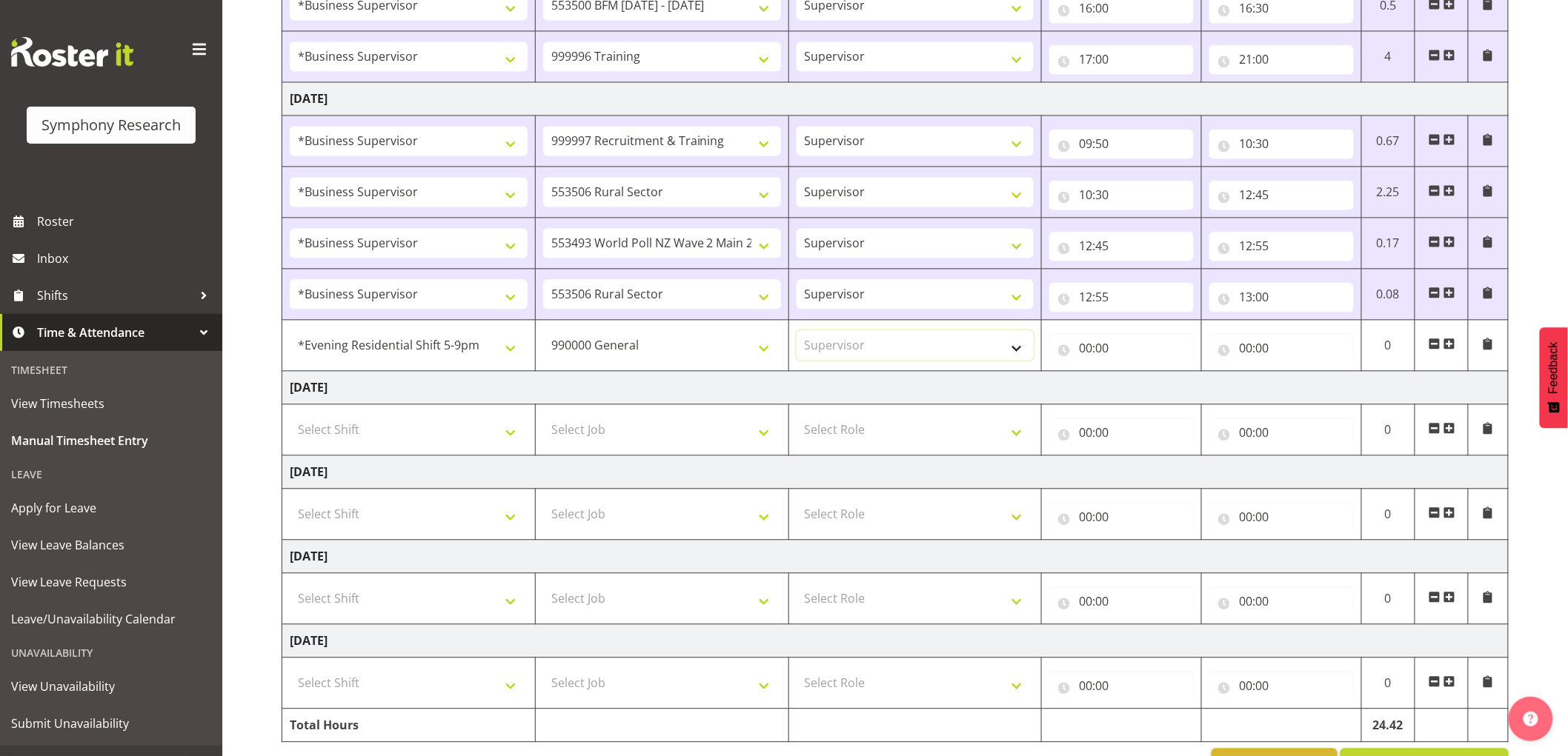
click at [797, 333] on select "Select Role Supervisor Interviewing Briefing" at bounding box center [915, 344] width 237 height 29
click at [1113, 341] on input "00:00" at bounding box center [1122, 348] width 145 height 29
drag, startPoint x: 1160, startPoint y: 394, endPoint x: 1258, endPoint y: 380, distance: 99.0
click at [1162, 392] on select "00 01 02 03 04 05 06 07 08 09 10 11 12 13 14 15 16 17 18 19 20 21 22 23" at bounding box center [1150, 386] width 34 height 29
select select "13"
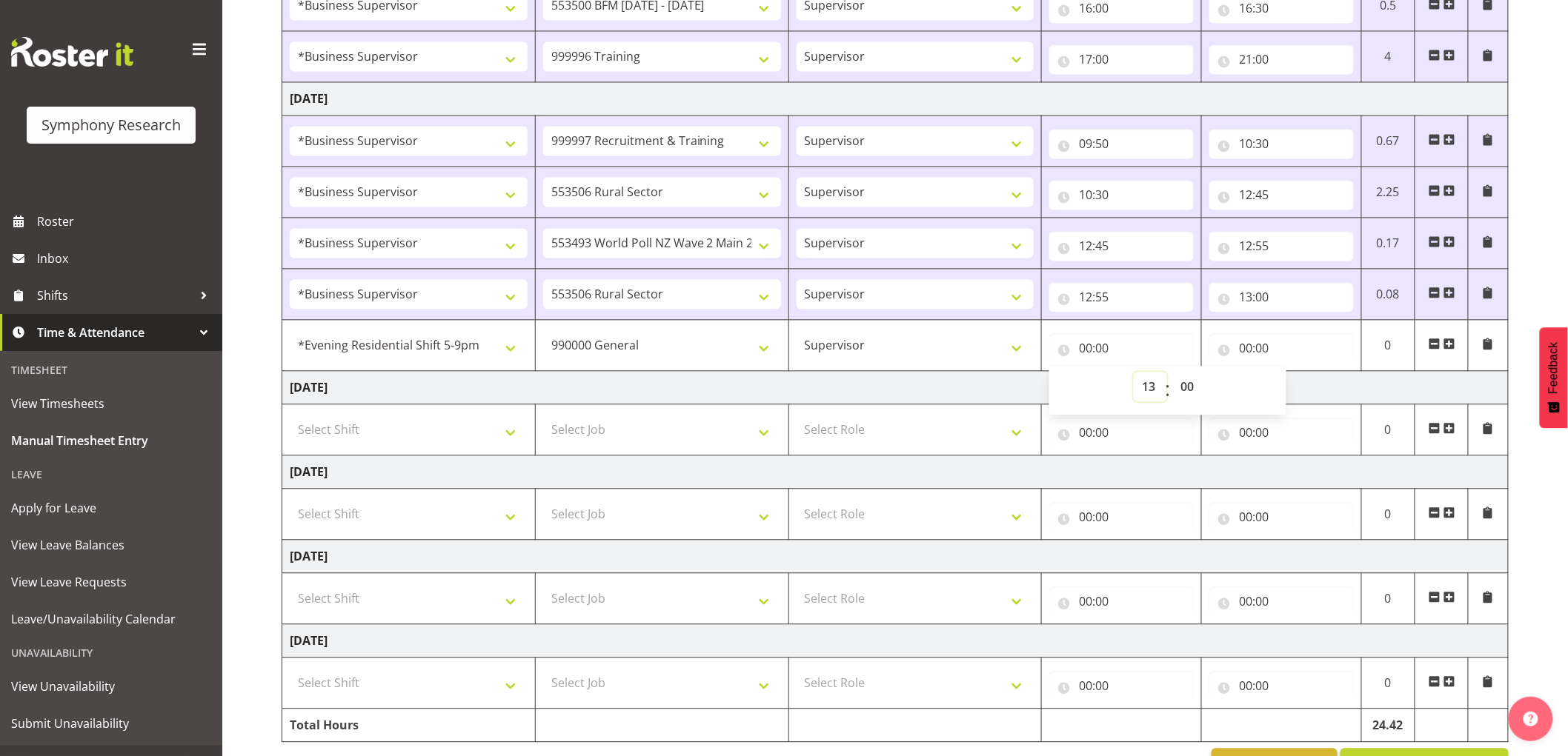
click at [1133, 374] on select "00 01 02 03 04 05 06 07 08 09 10 11 12 13 14 15 16 17 18 19 20 21 22 23" at bounding box center [1150, 386] width 34 height 29
type input "13:00"
